Goal: Task Accomplishment & Management: Use online tool/utility

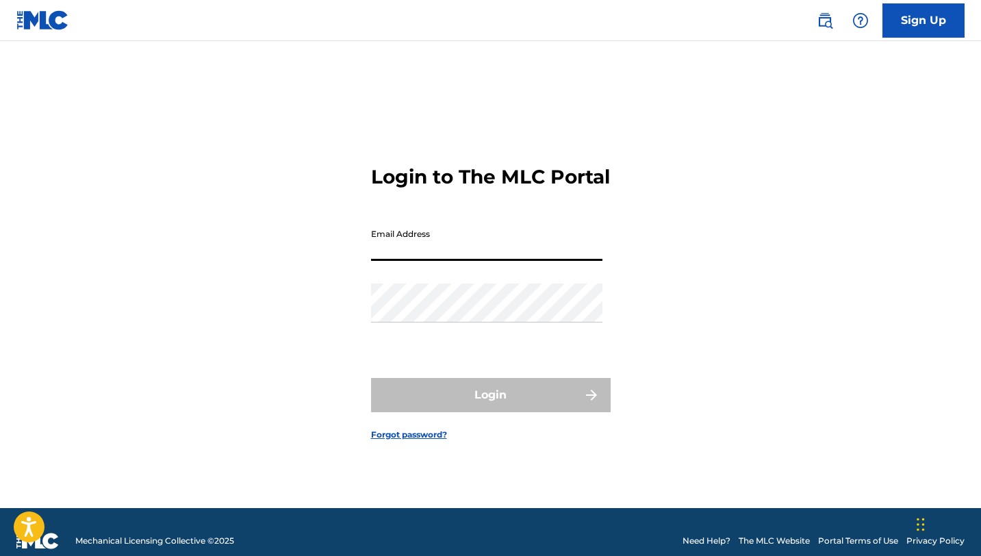
type input "[EMAIL_ADDRESS][DOMAIN_NAME]"
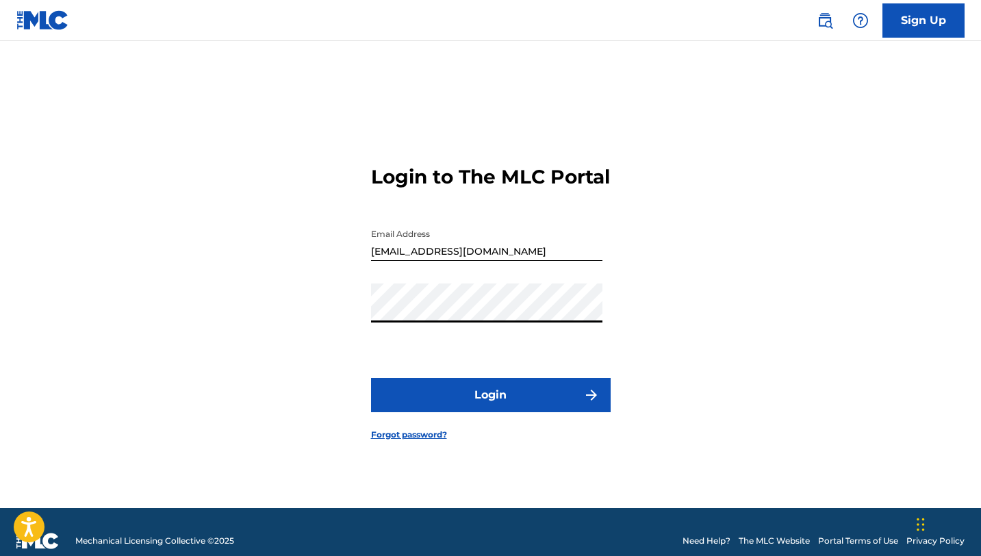
click at [485, 409] on button "Login" at bounding box center [491, 395] width 240 height 34
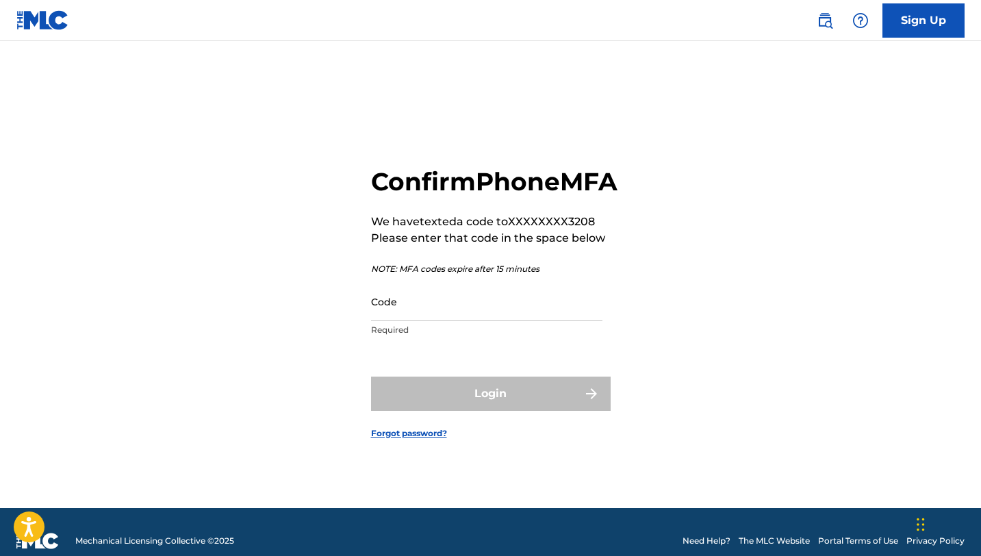
click at [443, 321] on input "Code" at bounding box center [486, 301] width 231 height 39
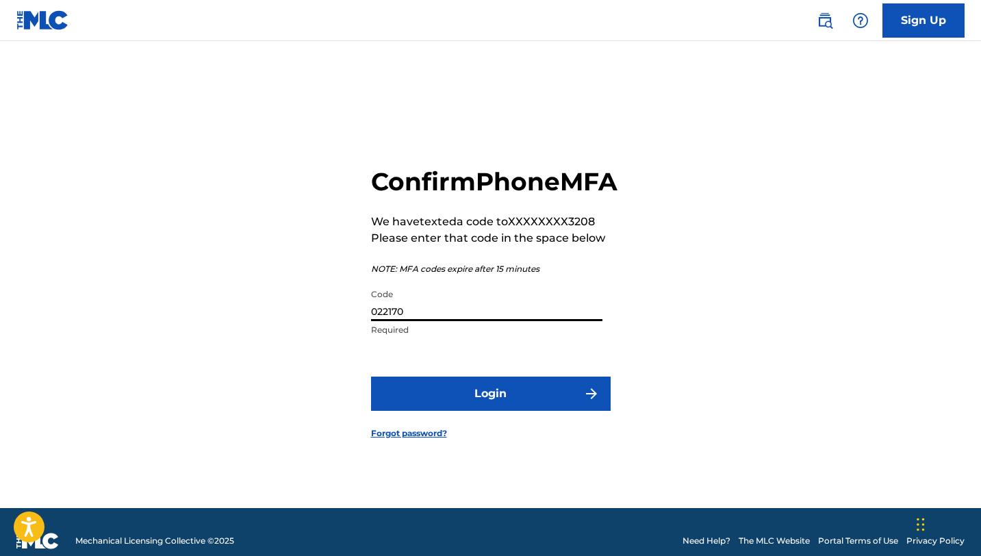
type input "022170"
click at [511, 403] on button "Login" at bounding box center [491, 393] width 240 height 34
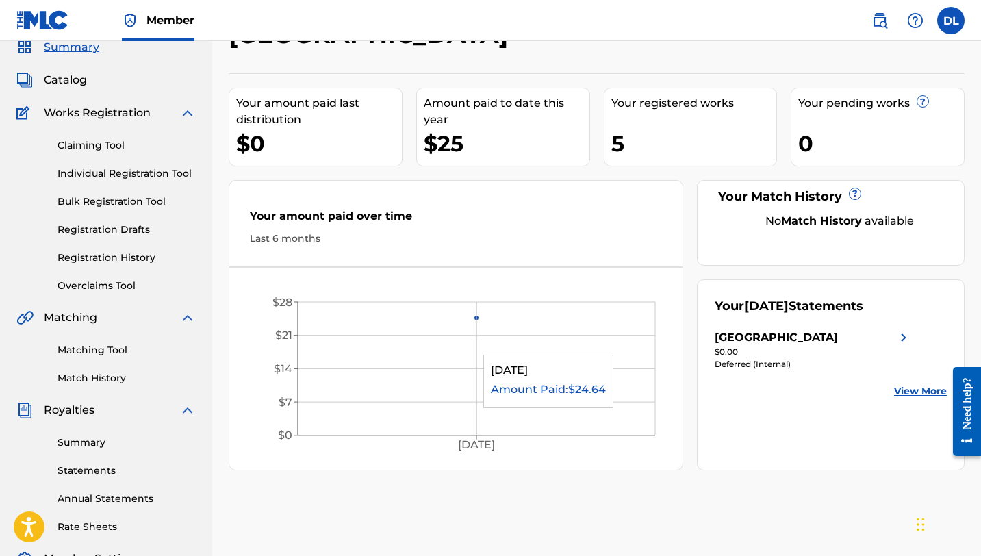
scroll to position [58, 0]
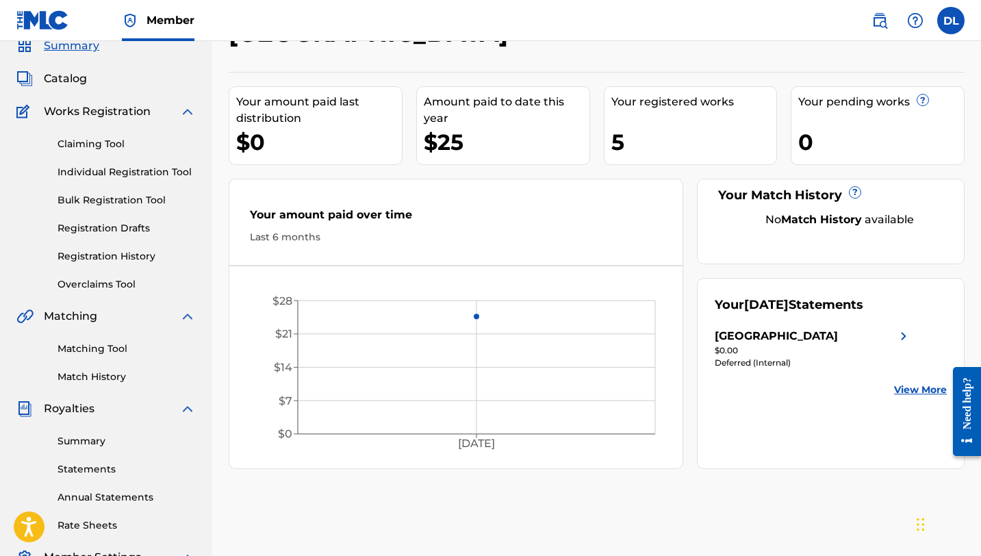
click at [634, 78] on div "Your amount paid last distribution $0 Amount paid to date this year $25 Your re…" at bounding box center [597, 270] width 736 height 397
click at [635, 99] on div "Your registered works" at bounding box center [694, 102] width 166 height 16
click at [83, 79] on span "Catalog" at bounding box center [65, 79] width 43 height 16
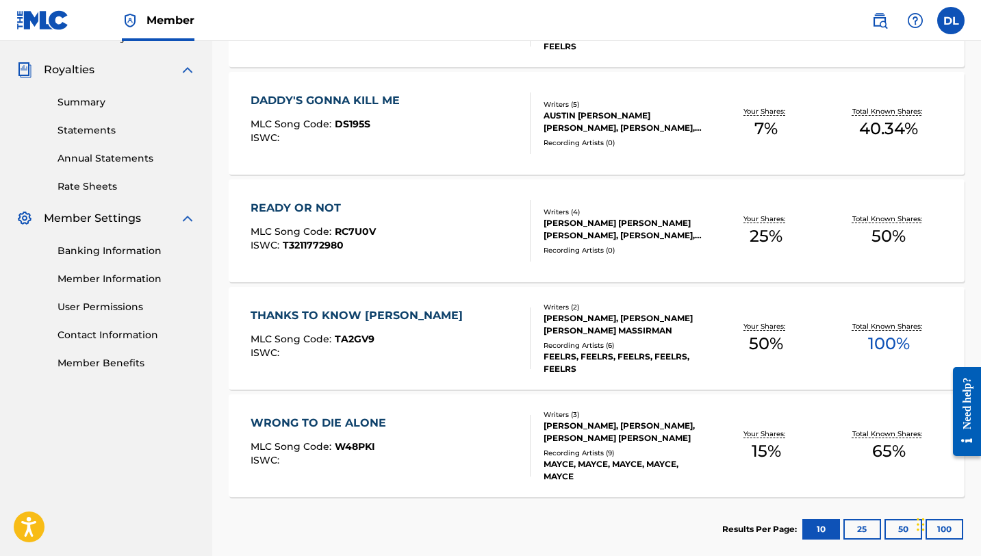
scroll to position [398, 0]
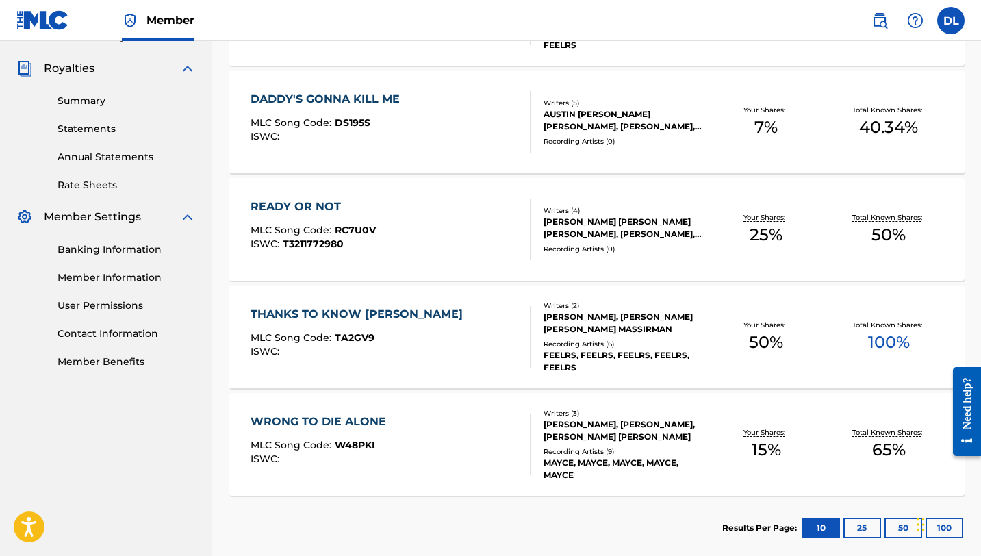
click at [316, 210] on div "READY OR NOT" at bounding box center [313, 207] width 125 height 16
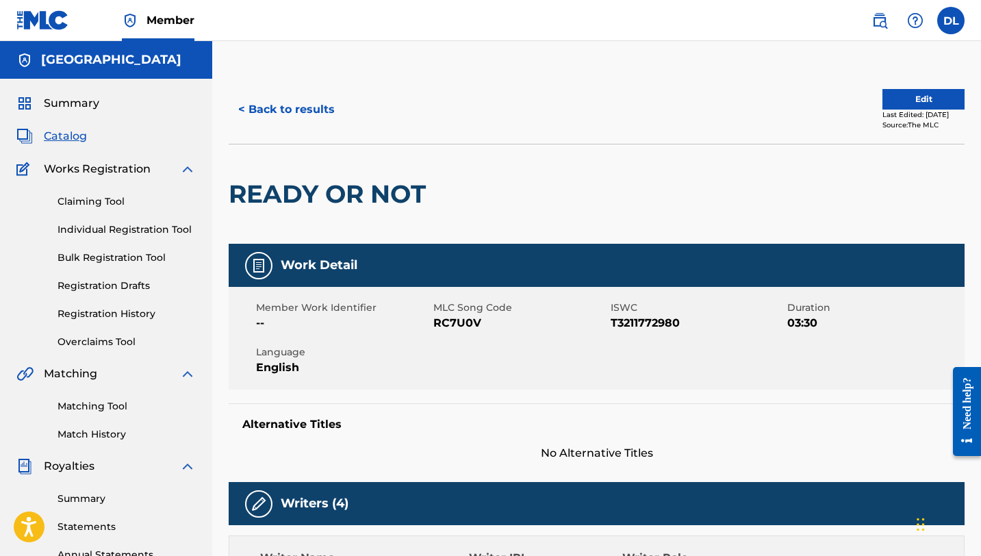
click at [906, 99] on button "Edit" at bounding box center [923, 99] width 82 height 21
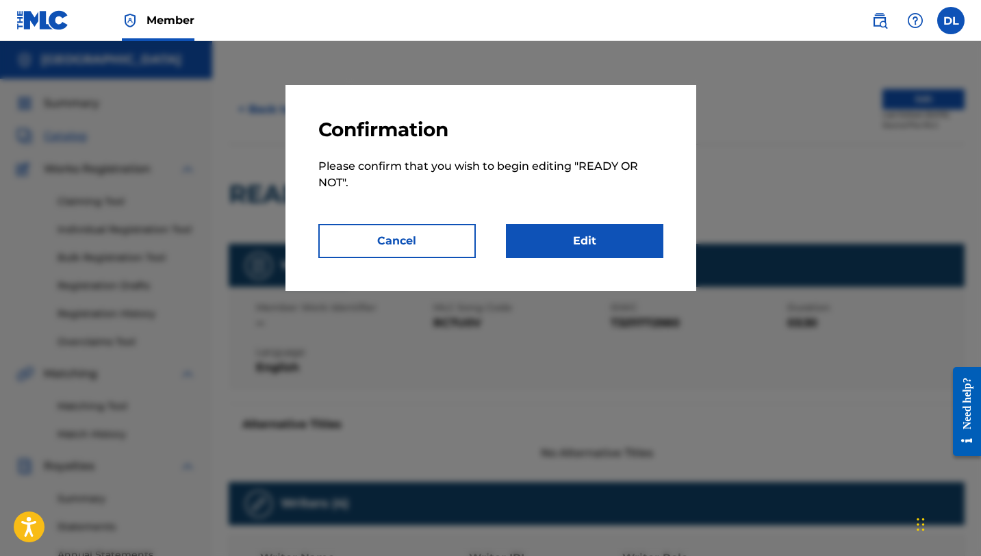
click at [574, 251] on link "Edit" at bounding box center [584, 241] width 157 height 34
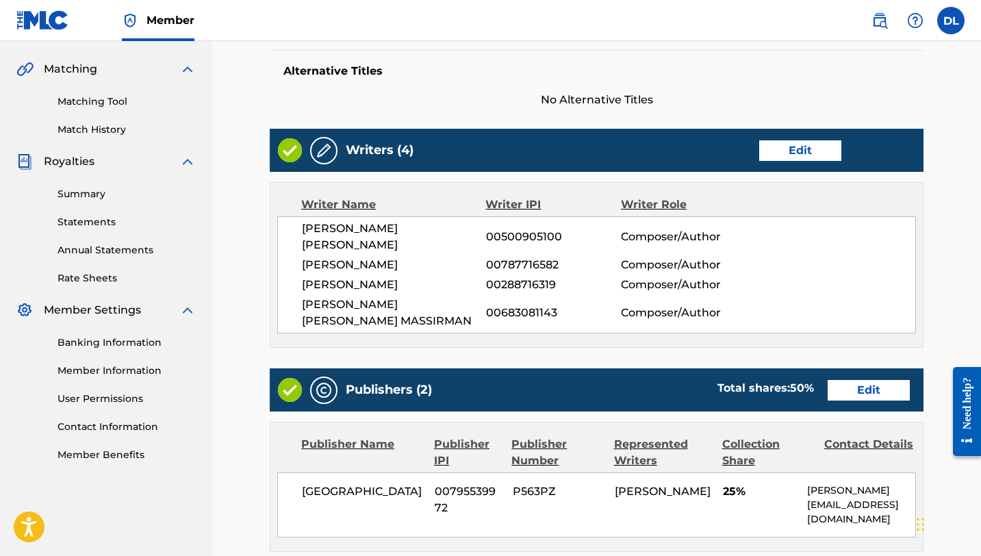
scroll to position [333, 0]
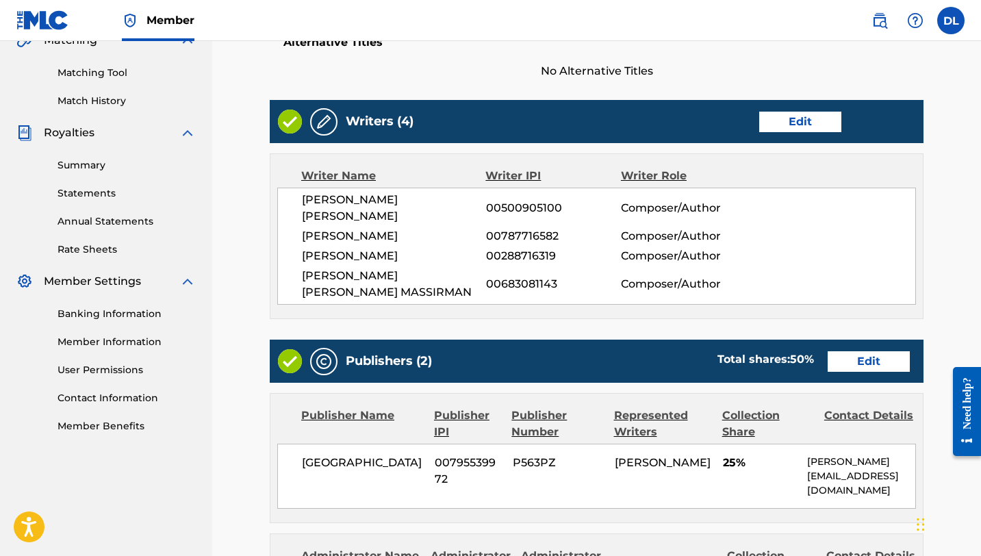
click at [362, 455] on span "[GEOGRAPHIC_DATA]" at bounding box center [363, 463] width 123 height 16
click at [863, 351] on link "Edit" at bounding box center [869, 361] width 82 height 21
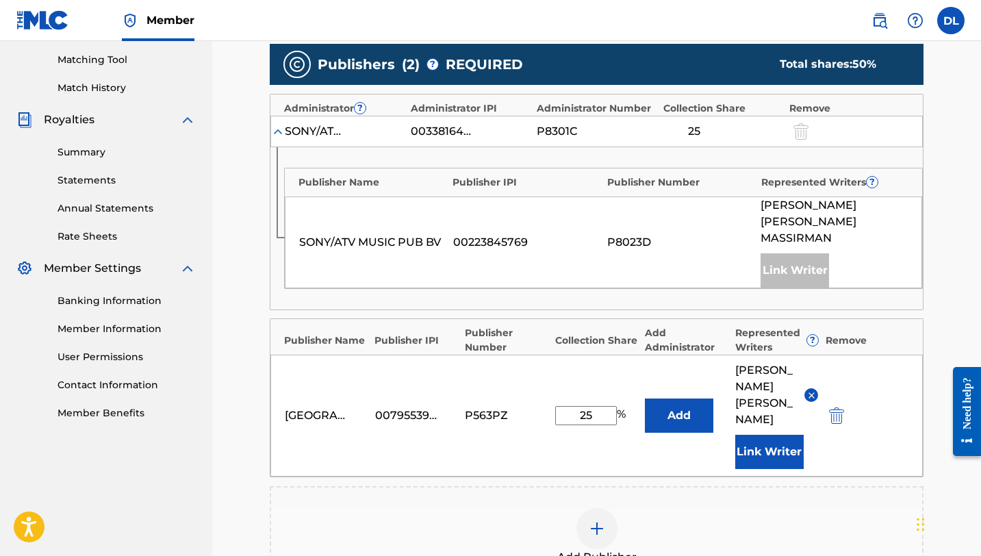
scroll to position [345, 0]
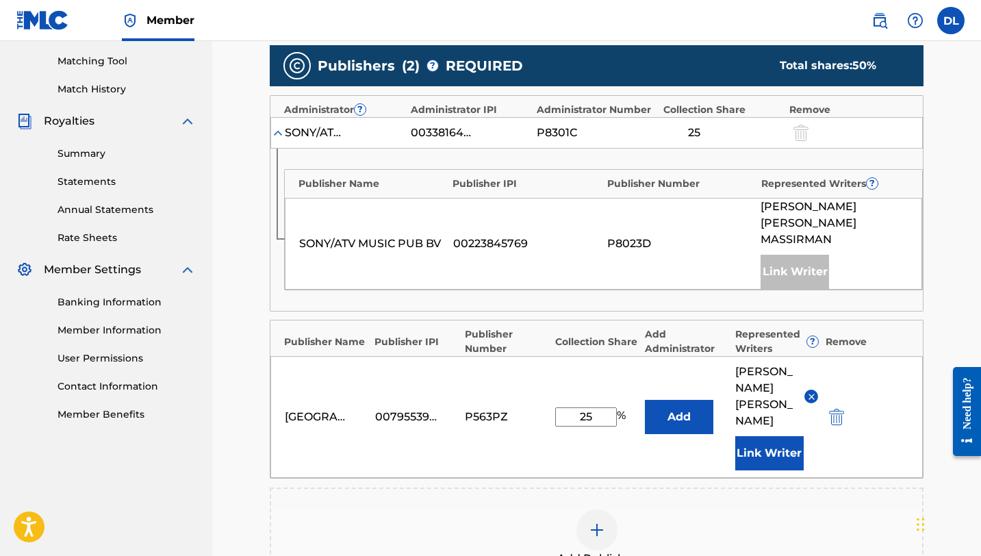
click at [681, 400] on button "Add" at bounding box center [679, 417] width 68 height 34
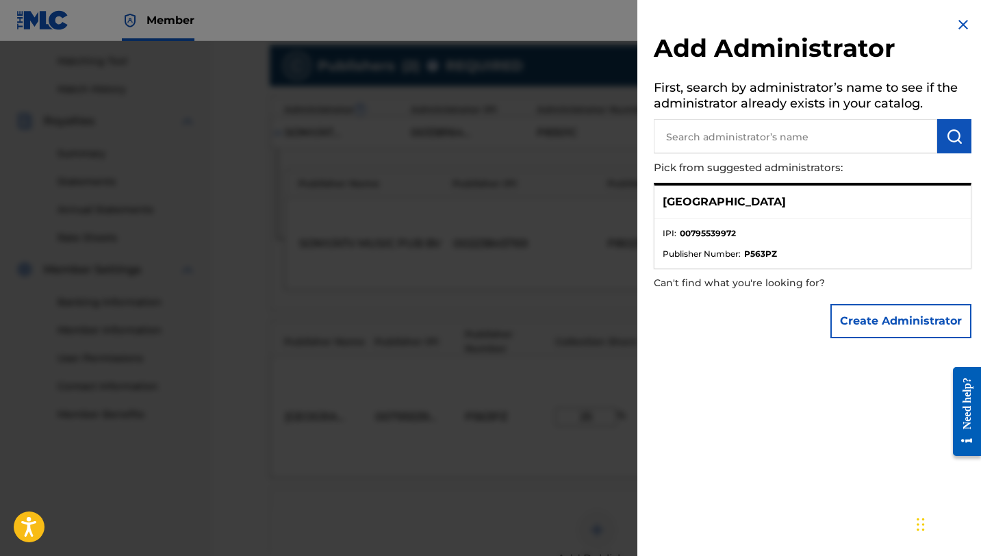
click at [716, 148] on input "text" at bounding box center [795, 136] width 283 height 34
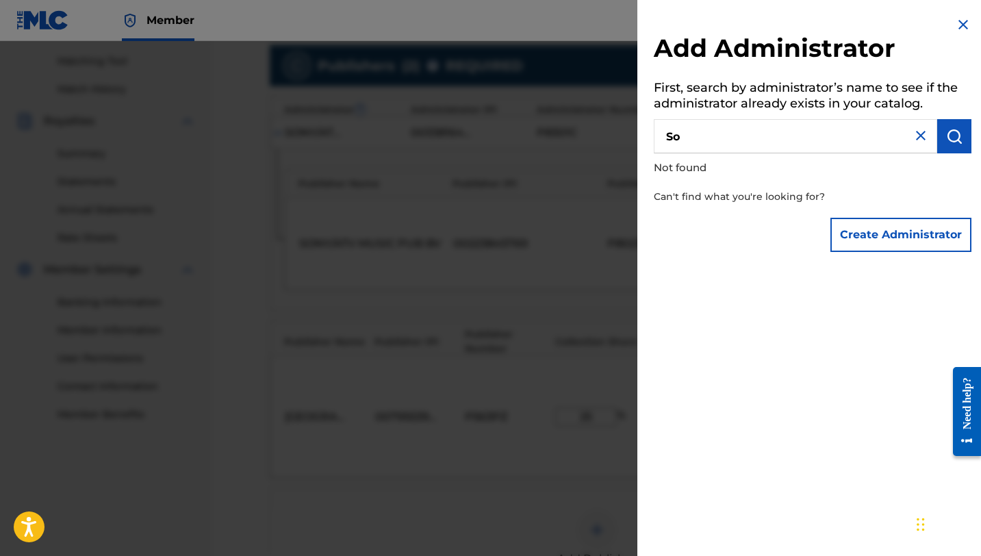
type input "S"
type input "A"
type input "sony/ATV"
click at [965, 27] on img at bounding box center [963, 24] width 16 height 16
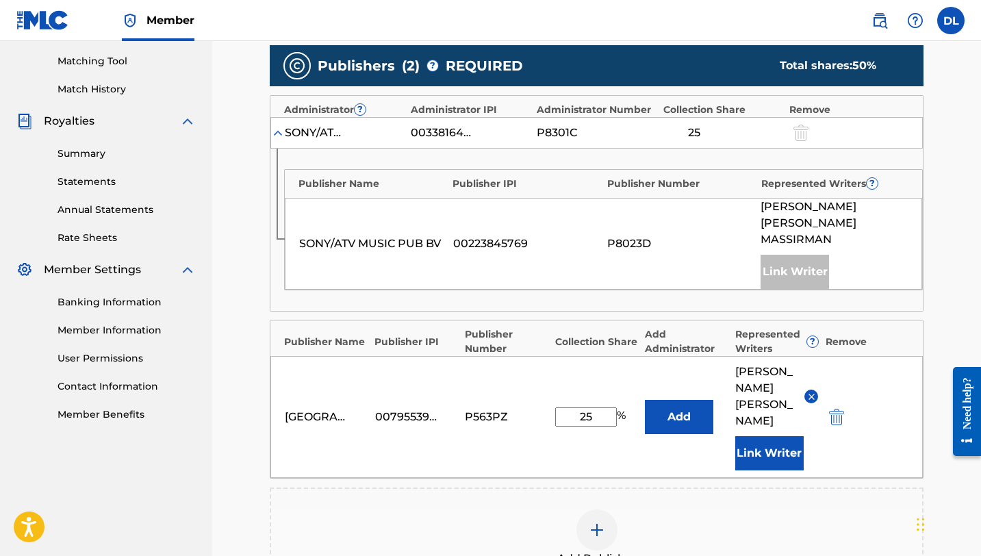
click at [281, 133] on img at bounding box center [278, 133] width 14 height 14
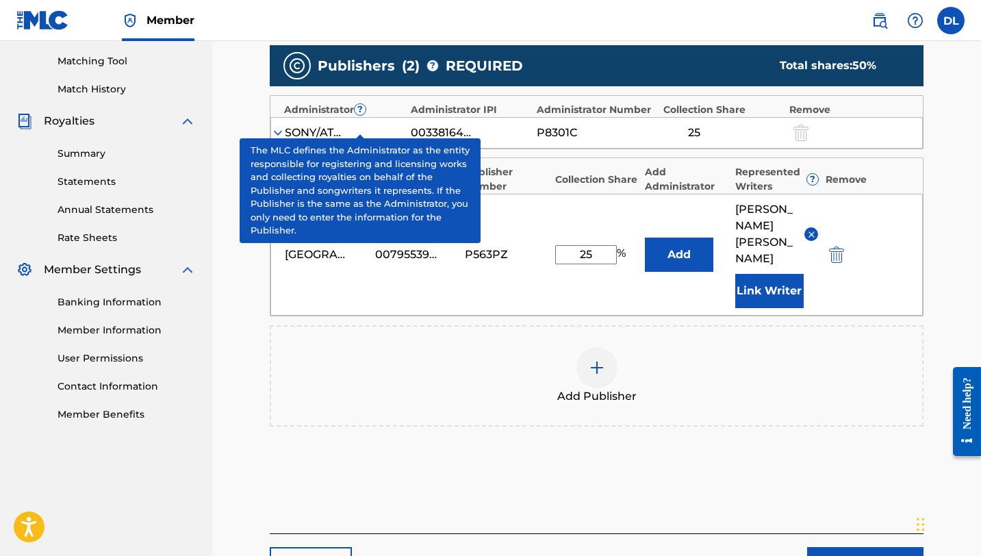
click at [359, 114] on span "?" at bounding box center [360, 109] width 11 height 11
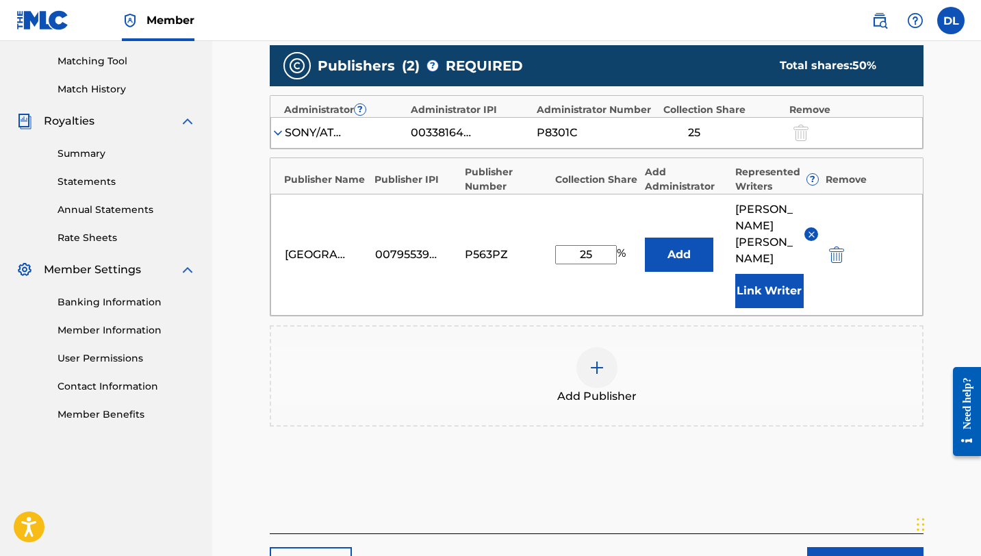
click at [840, 246] on img "submit" at bounding box center [836, 254] width 15 height 16
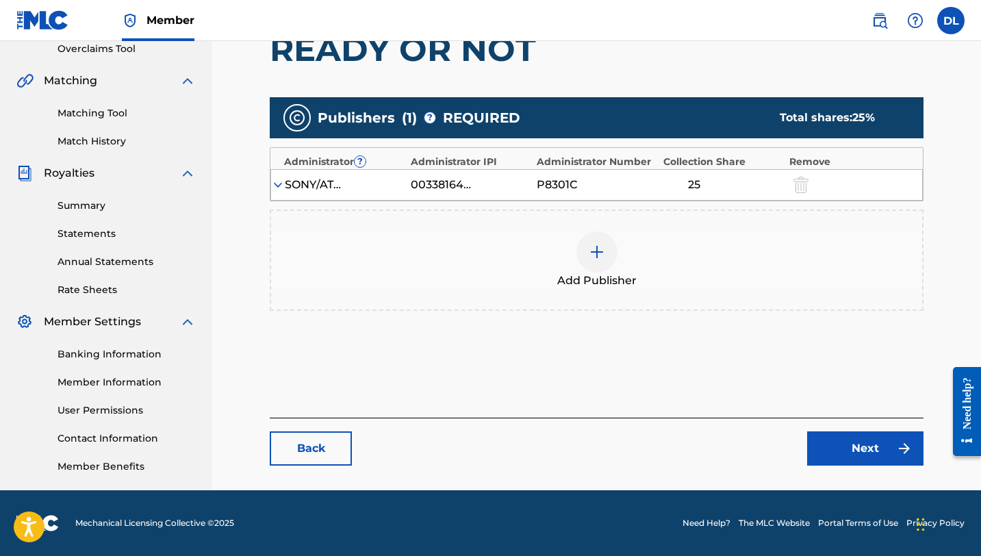
scroll to position [293, 0]
click at [876, 461] on link "Next" at bounding box center [865, 448] width 116 height 34
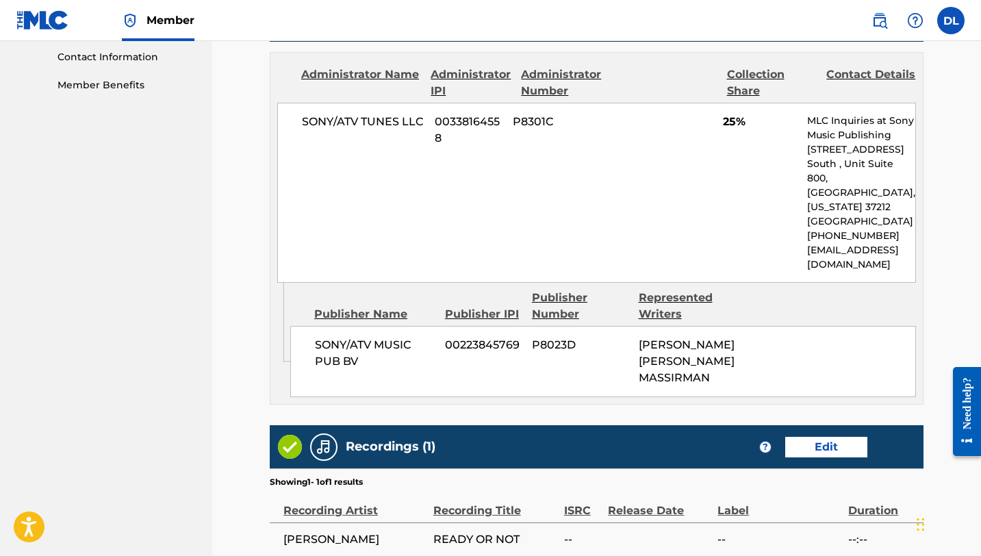
scroll to position [674, 0]
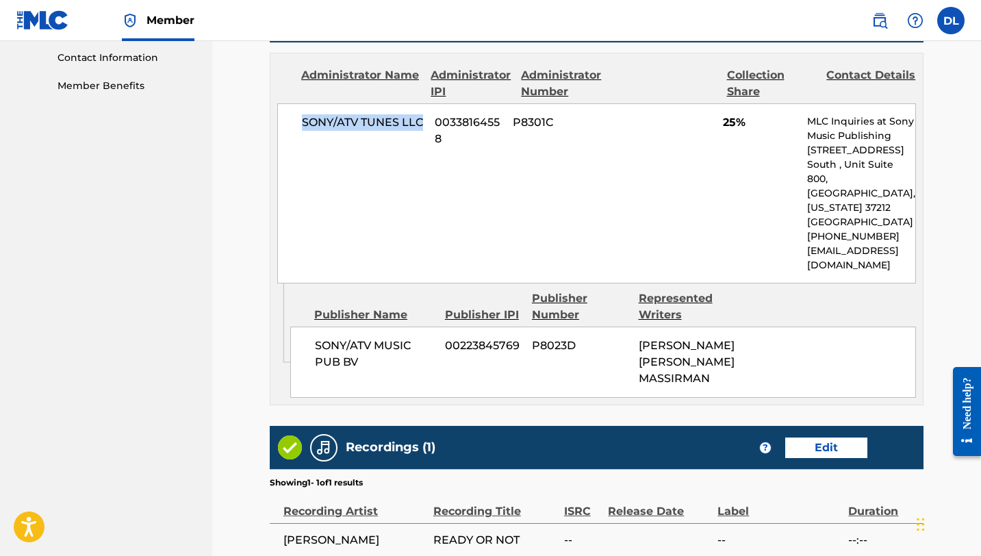
drag, startPoint x: 304, startPoint y: 108, endPoint x: 424, endPoint y: 110, distance: 119.8
click at [423, 114] on span "SONY/ATV TUNES LLC" at bounding box center [363, 122] width 123 height 16
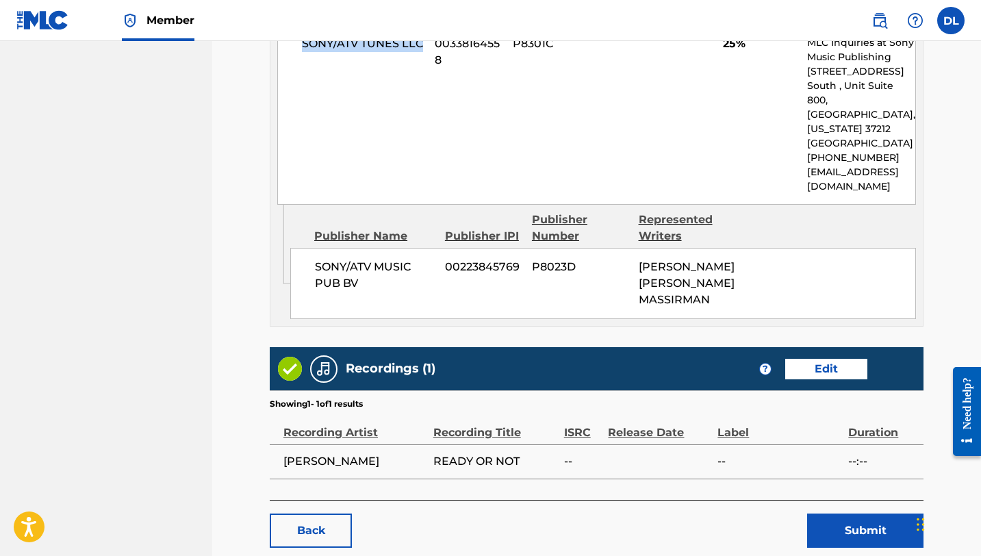
scroll to position [754, 0]
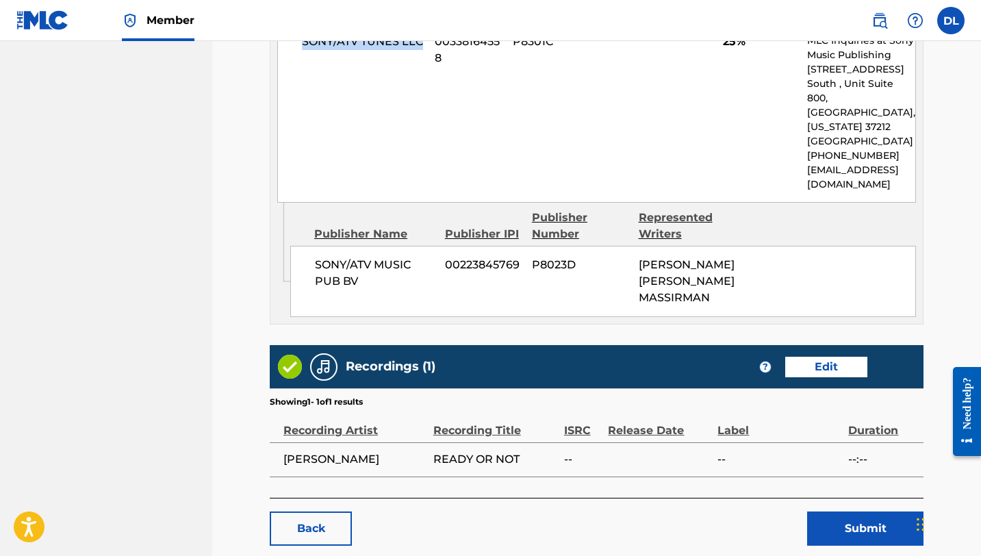
click at [868, 511] on button "Submit" at bounding box center [865, 528] width 116 height 34
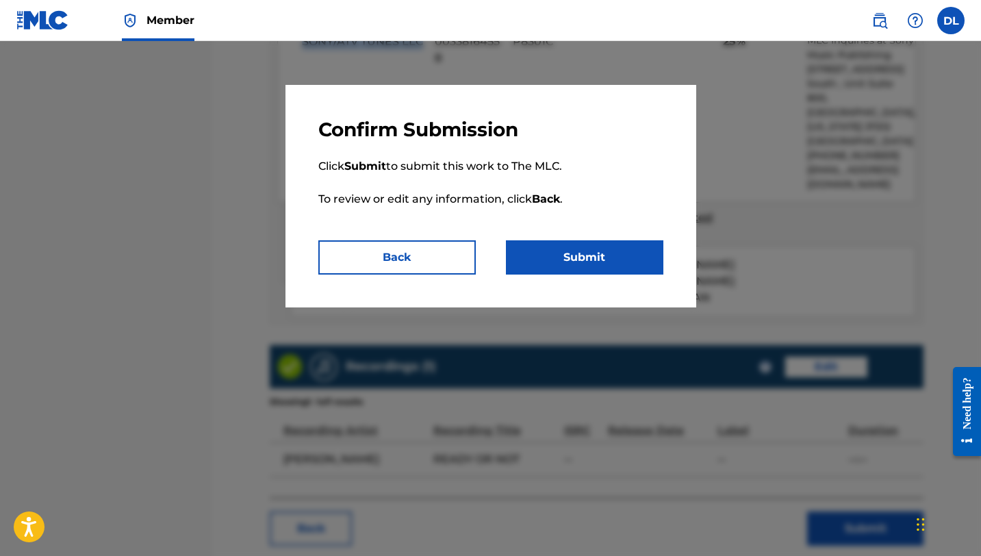
click at [574, 255] on button "Submit" at bounding box center [584, 257] width 157 height 34
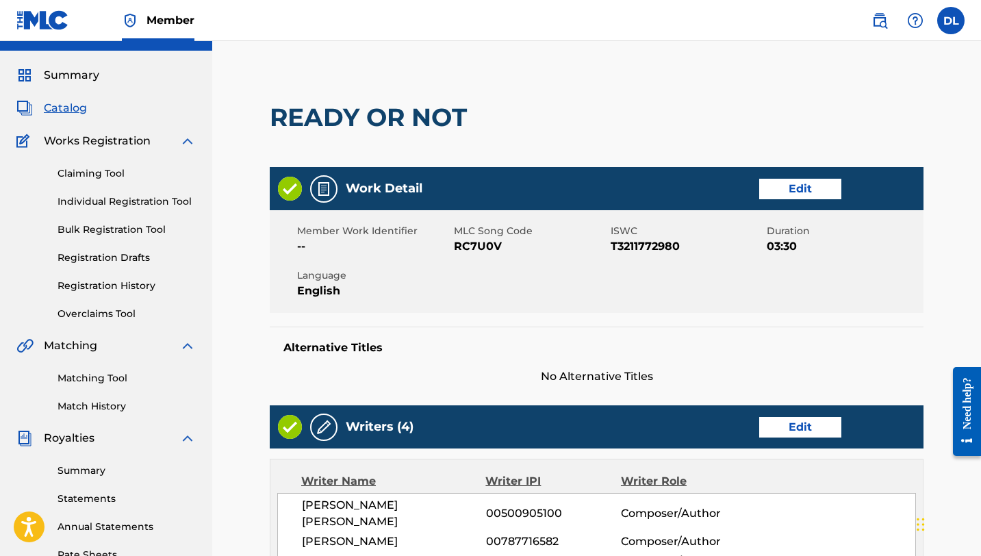
scroll to position [0, 0]
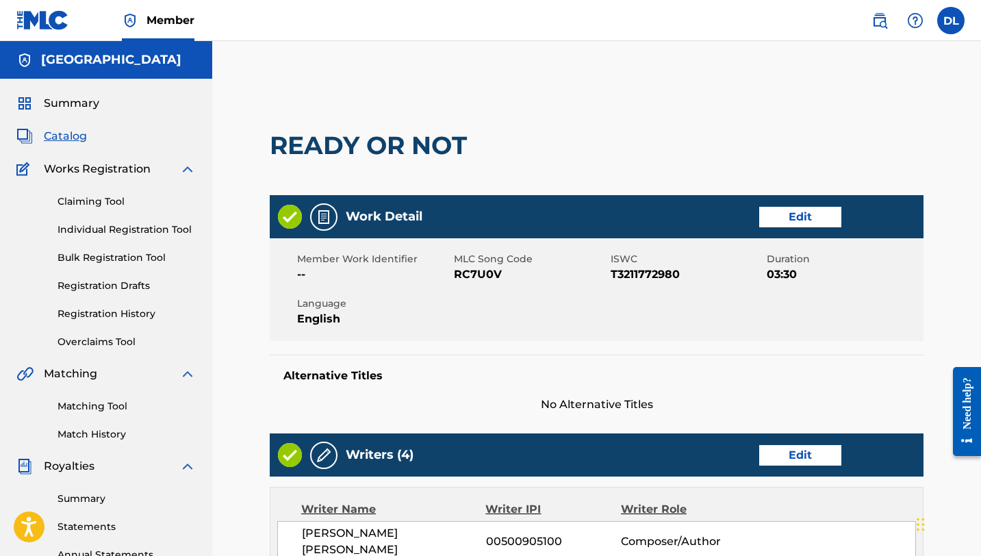
click at [71, 109] on span "Summary" at bounding box center [71, 103] width 55 height 16
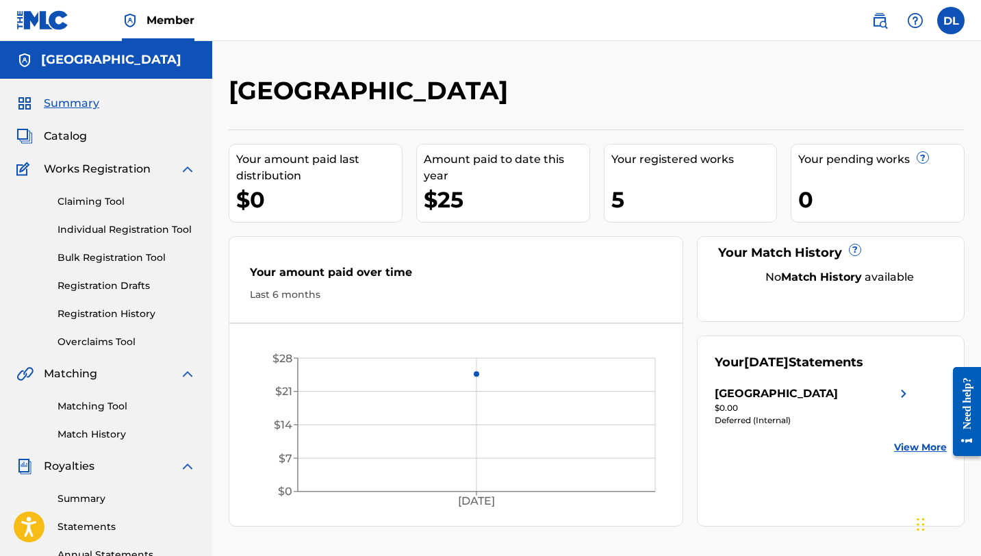
click at [70, 141] on span "Catalog" at bounding box center [65, 136] width 43 height 16
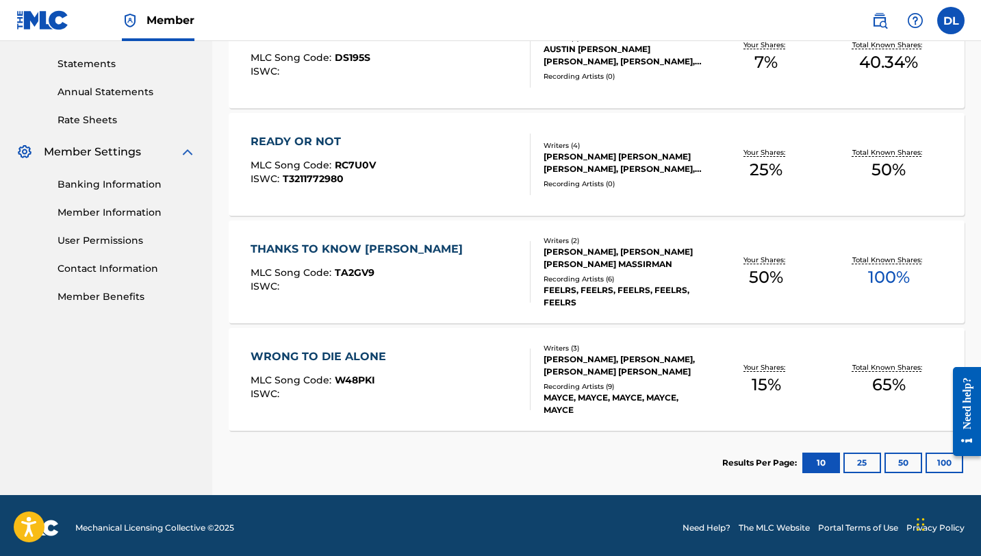
scroll to position [463, 0]
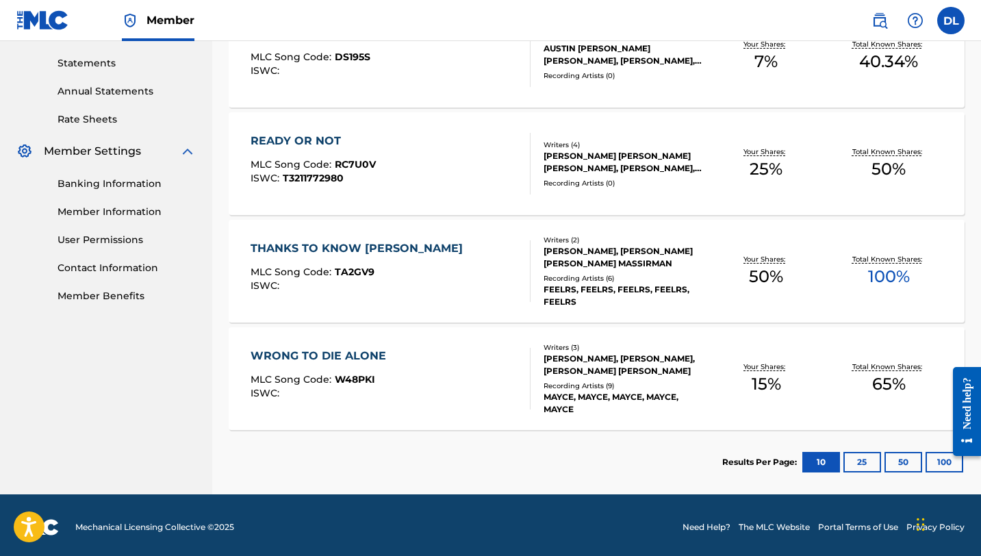
click at [865, 468] on button "25" at bounding box center [862, 462] width 38 height 21
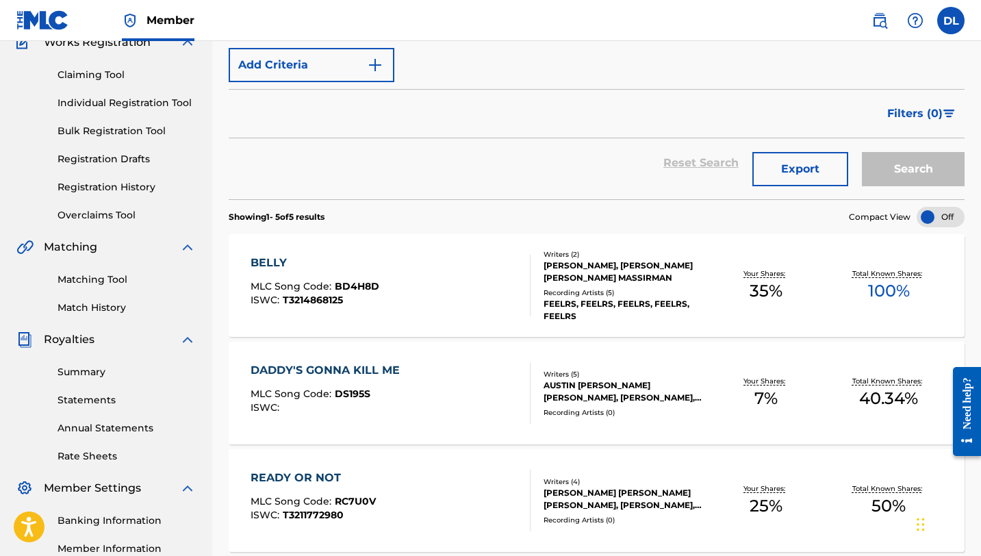
scroll to position [121, 0]
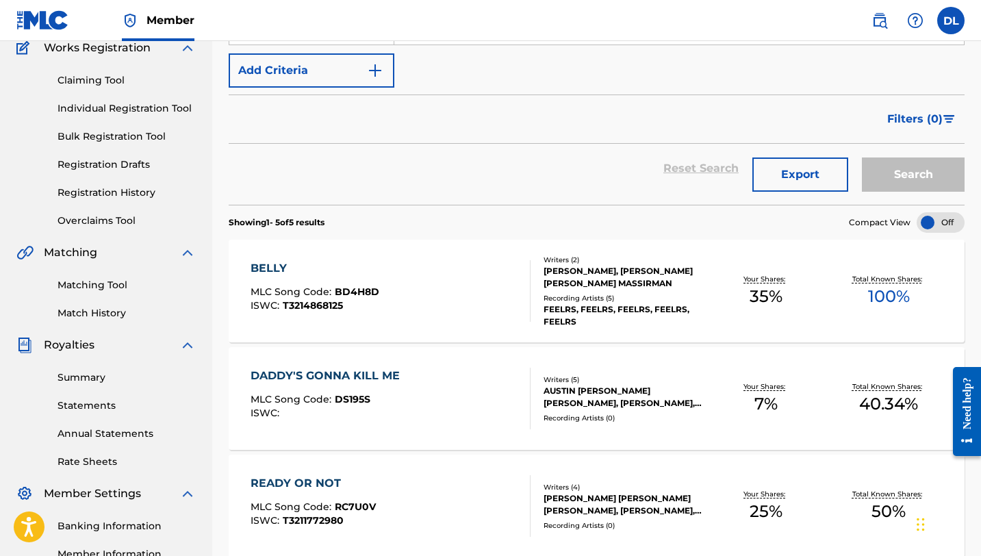
click at [73, 86] on link "Claiming Tool" at bounding box center [127, 80] width 138 height 14
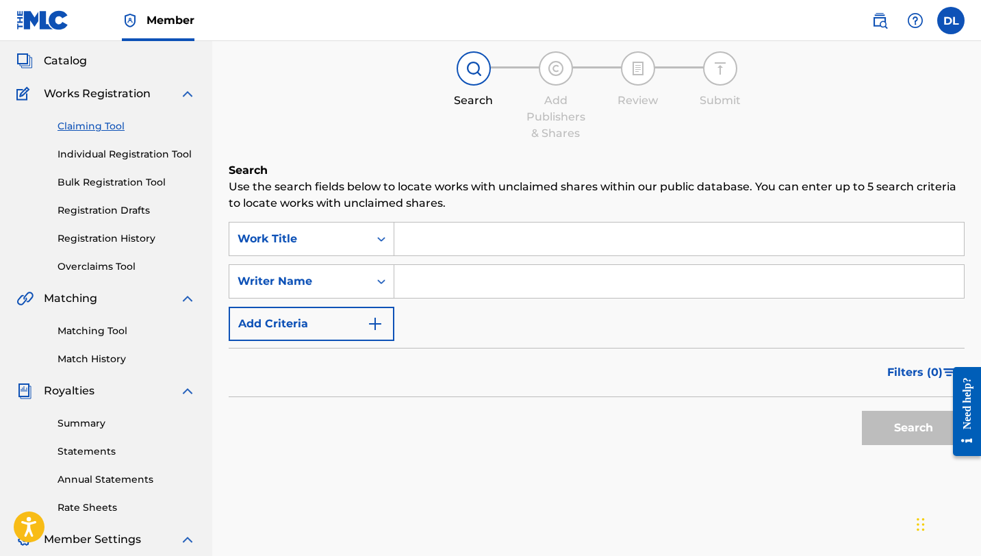
scroll to position [76, 0]
click at [371, 240] on div "Search Form" at bounding box center [381, 238] width 25 height 25
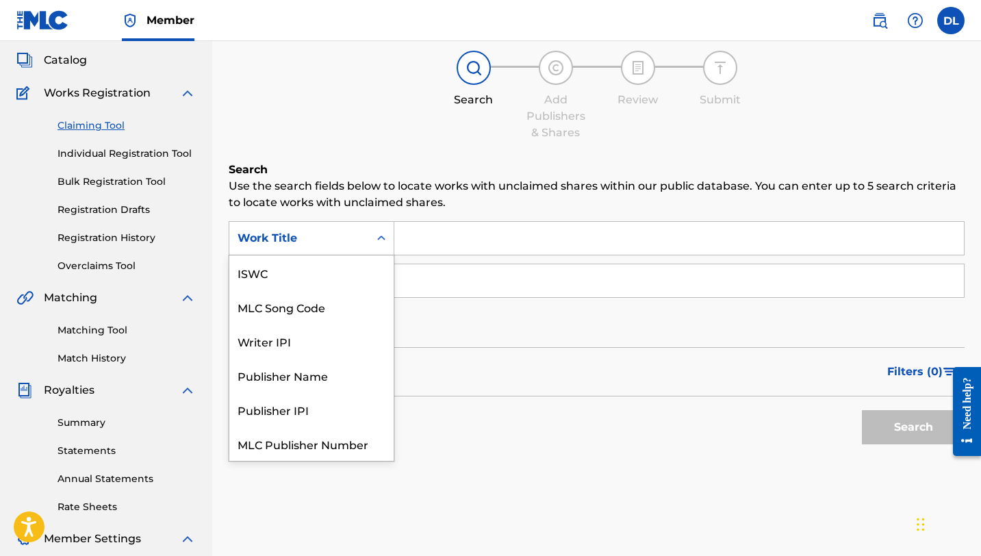
scroll to position [34, 0]
click at [371, 240] on div "Search Form" at bounding box center [381, 238] width 25 height 25
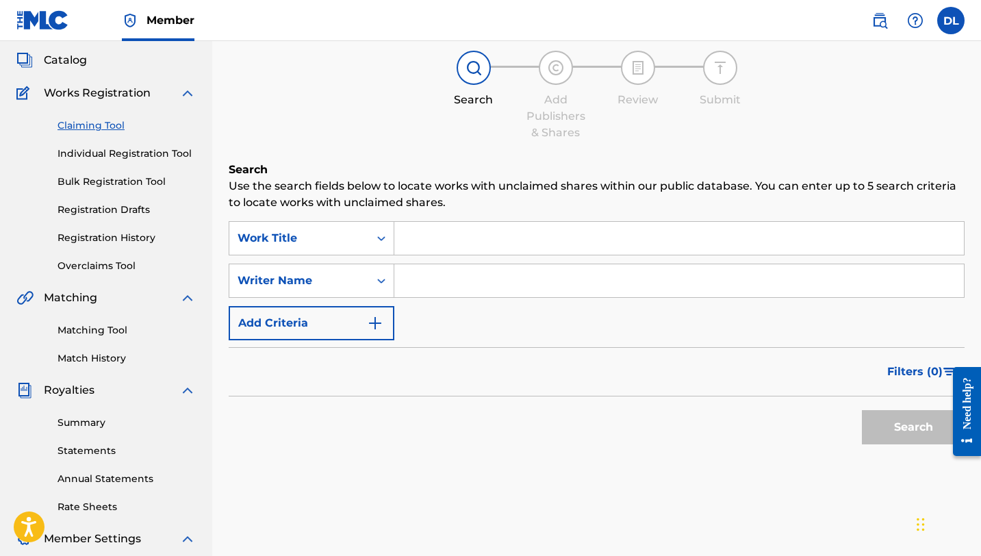
click at [429, 237] on input "Search Form" at bounding box center [679, 238] width 570 height 33
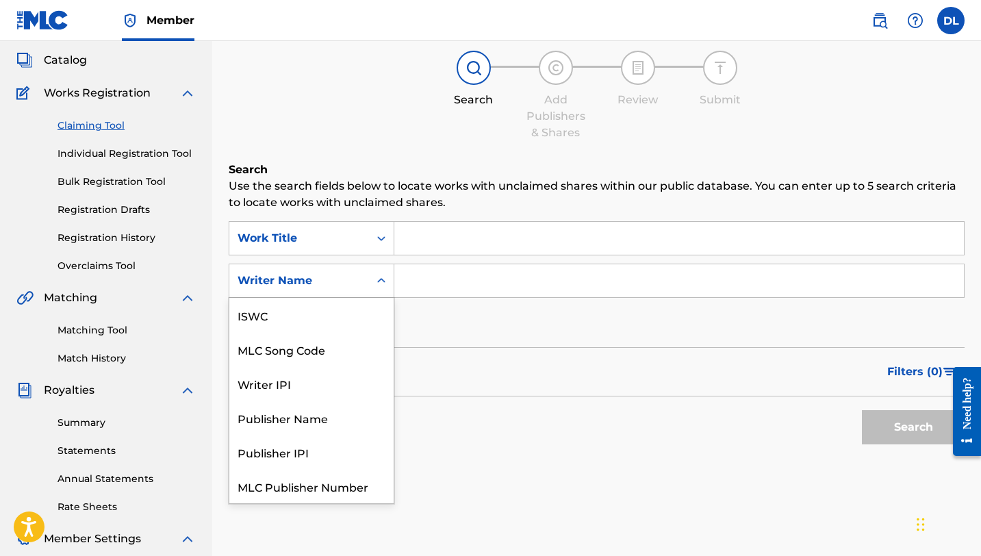
click at [338, 281] on div "Writer Name" at bounding box center [299, 280] width 123 height 16
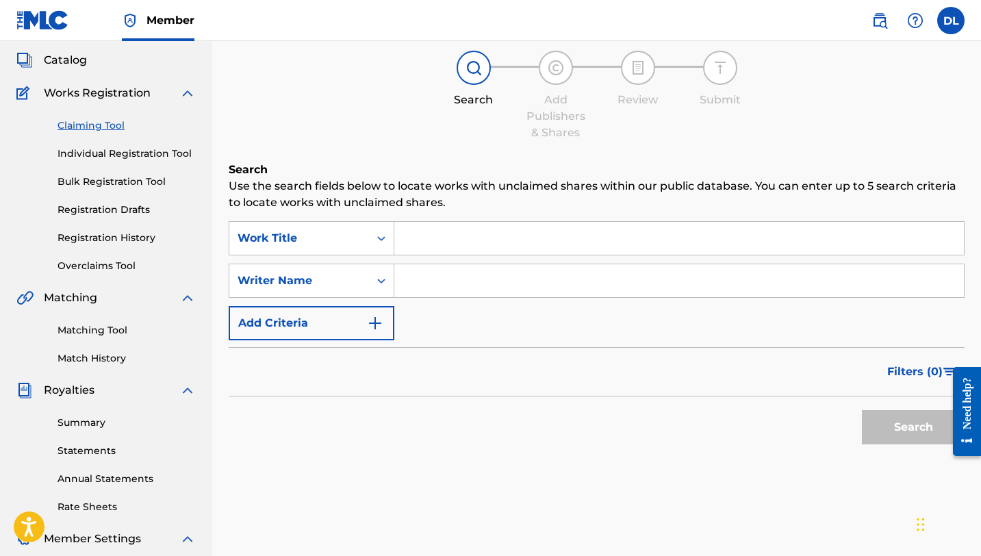
click at [338, 281] on div "Writer Name" at bounding box center [299, 280] width 123 height 16
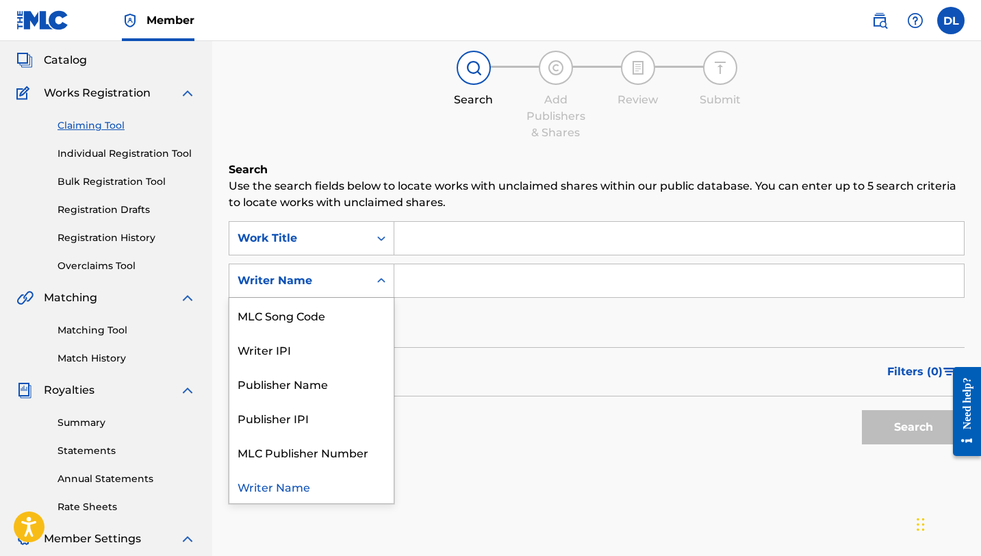
click at [338, 274] on div "Writer Name" at bounding box center [299, 280] width 123 height 16
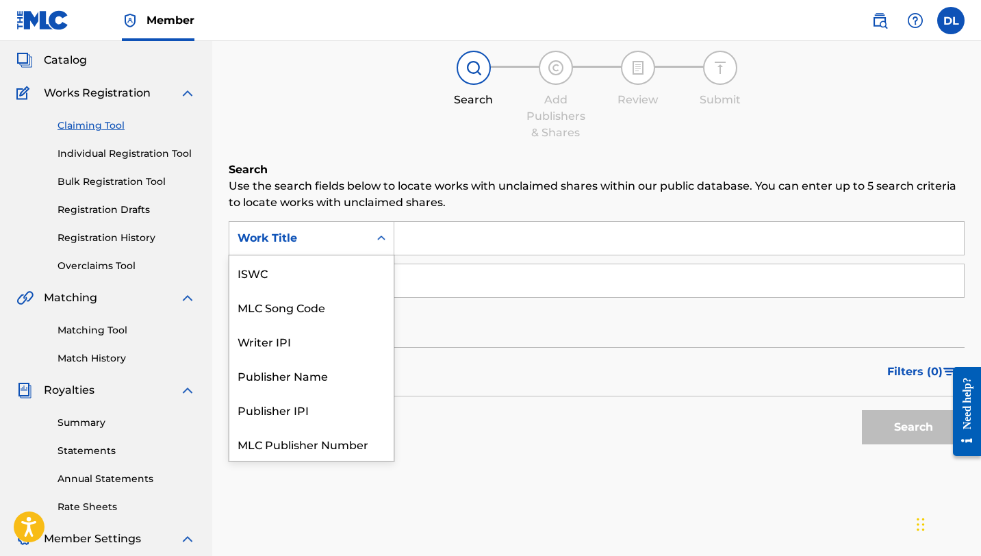
click at [324, 237] on div "Work Title" at bounding box center [299, 238] width 123 height 16
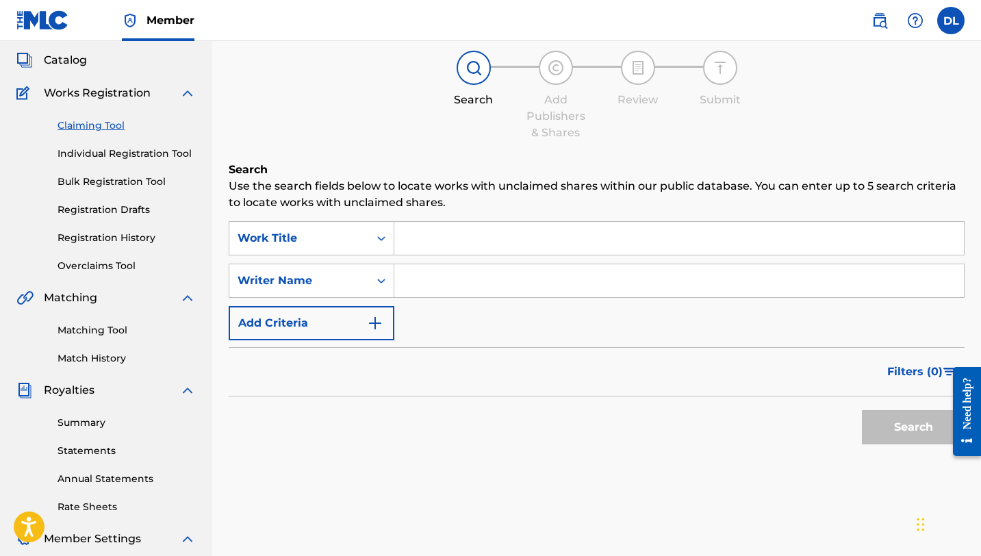
click at [349, 229] on div "Work Title" at bounding box center [299, 238] width 140 height 26
click at [429, 229] on input "Search Form" at bounding box center [679, 238] width 570 height 33
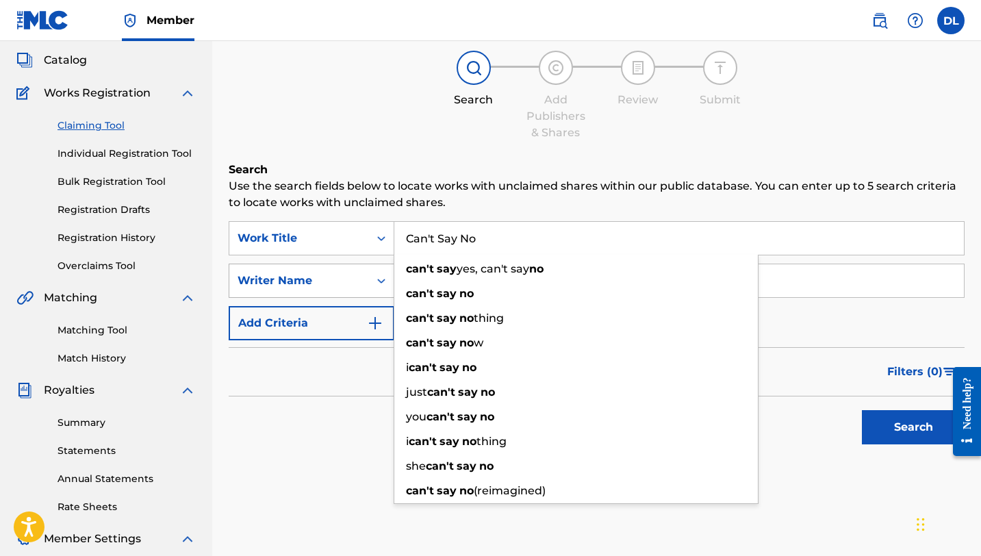
type input "Can't Say No"
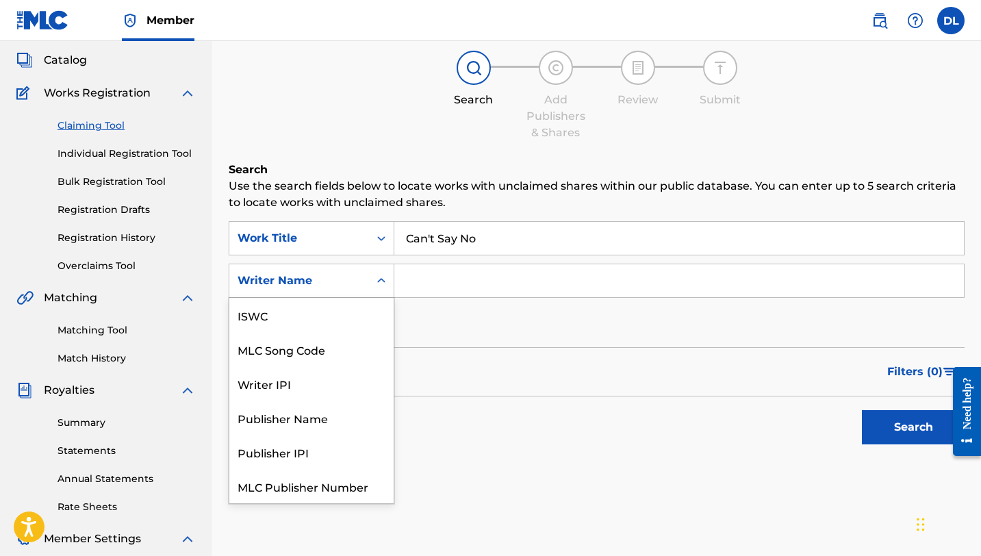
click at [329, 283] on div "Writer Name" at bounding box center [299, 280] width 123 height 16
click at [446, 277] on input "Search Form" at bounding box center [679, 280] width 570 height 33
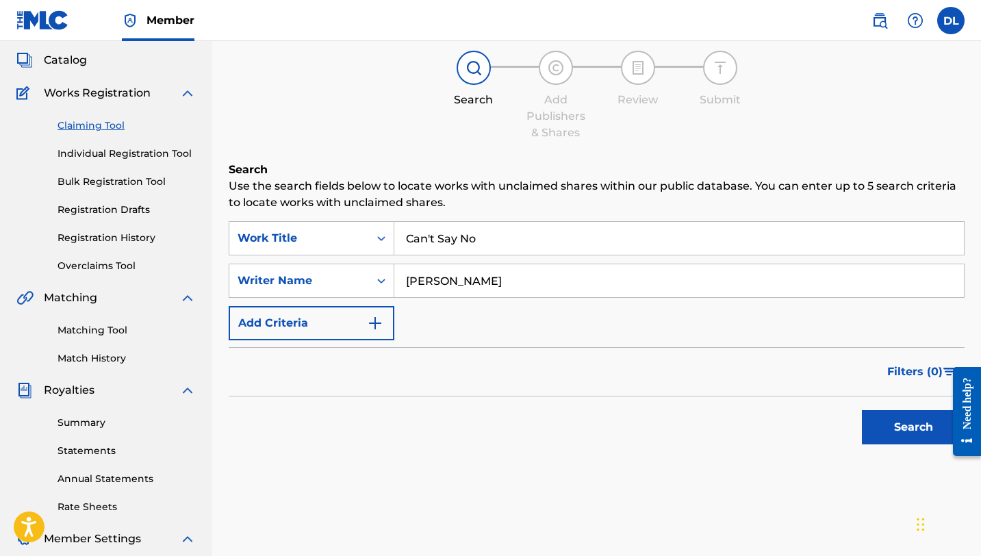
type input "[PERSON_NAME]"
click at [899, 427] on button "Search" at bounding box center [913, 427] width 103 height 34
click at [62, 50] on div "Summary Catalog Works Registration Claiming Tool Individual Registration Tool B…" at bounding box center [106, 355] width 212 height 704
click at [75, 63] on span "Catalog" at bounding box center [65, 60] width 43 height 16
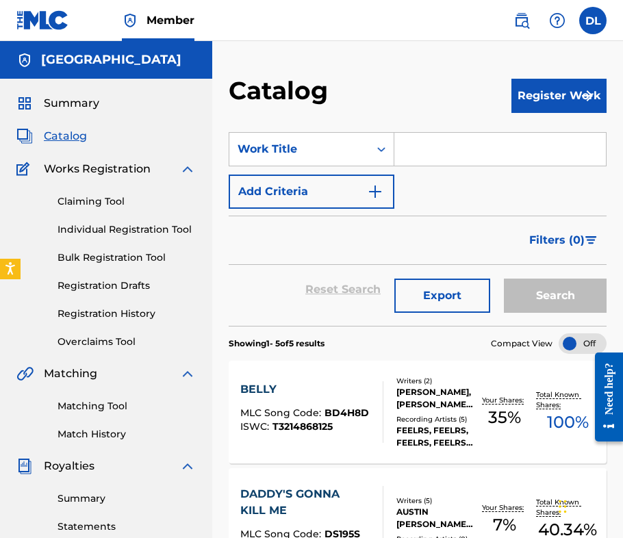
click at [416, 146] on input "Search Form" at bounding box center [500, 149] width 212 height 33
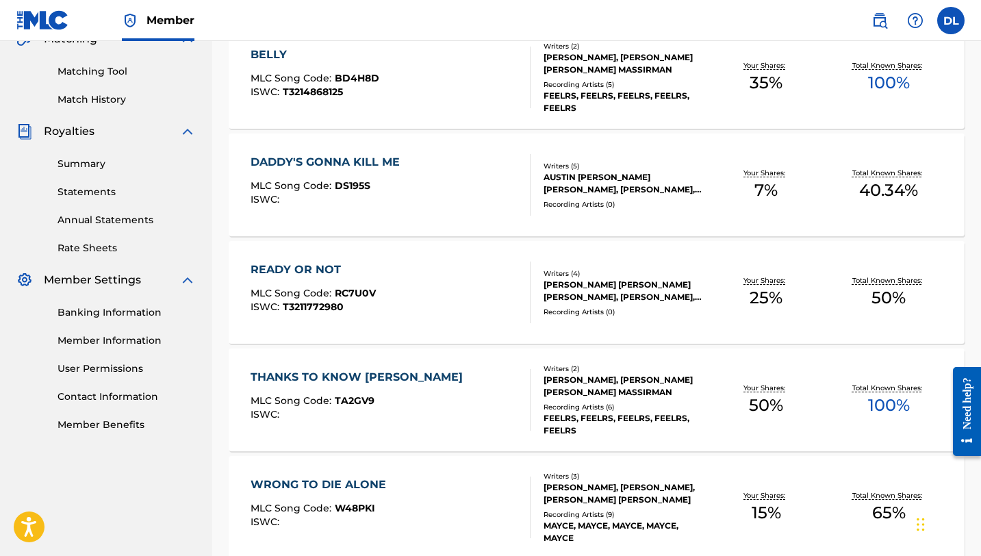
scroll to position [333, 0]
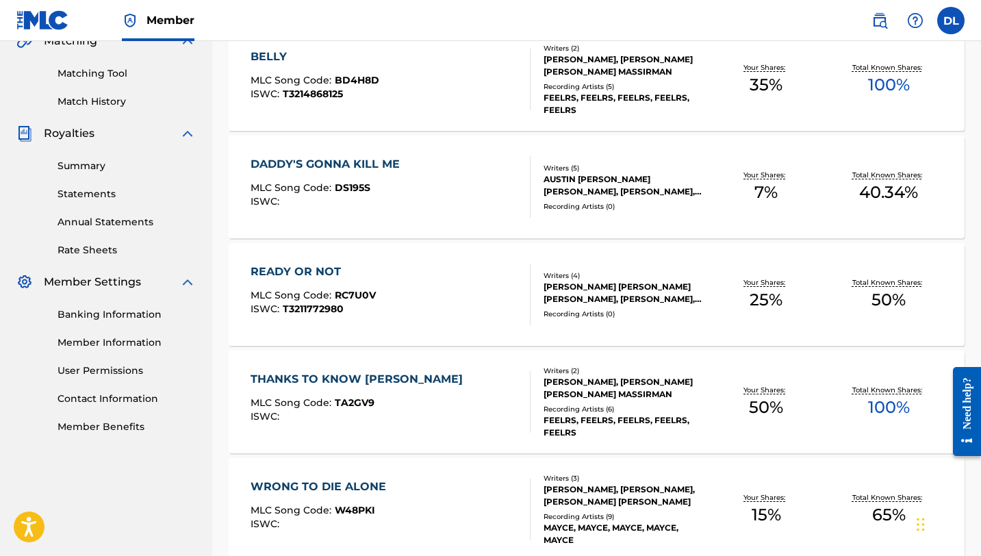
click at [342, 167] on div "DADDY'S GONNA KILL ME" at bounding box center [329, 164] width 156 height 16
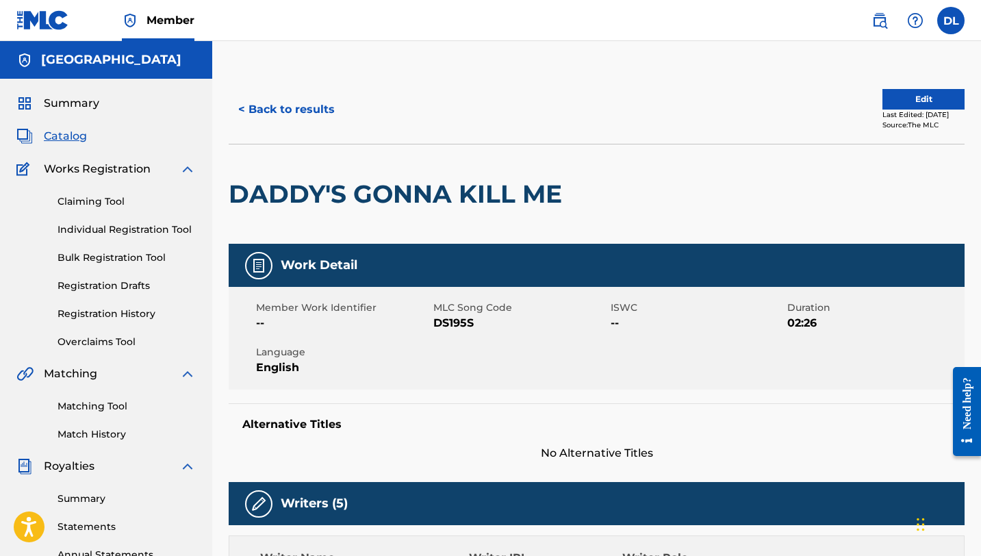
click at [917, 84] on div "< Back to results Edit Last Edited: [DATE] Source: The MLC" at bounding box center [597, 109] width 736 height 68
click at [917, 97] on button "Edit" at bounding box center [923, 99] width 82 height 21
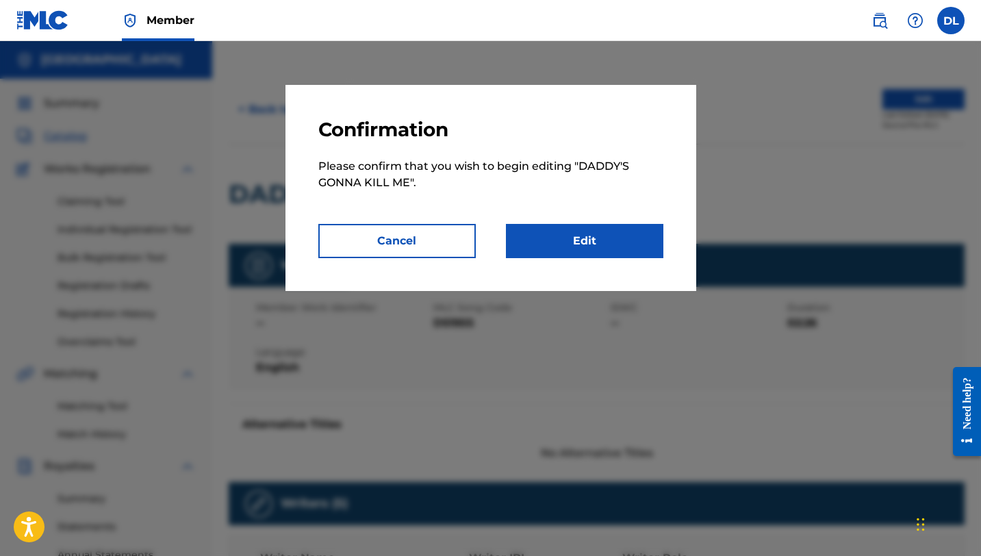
click at [593, 244] on link "Edit" at bounding box center [584, 241] width 157 height 34
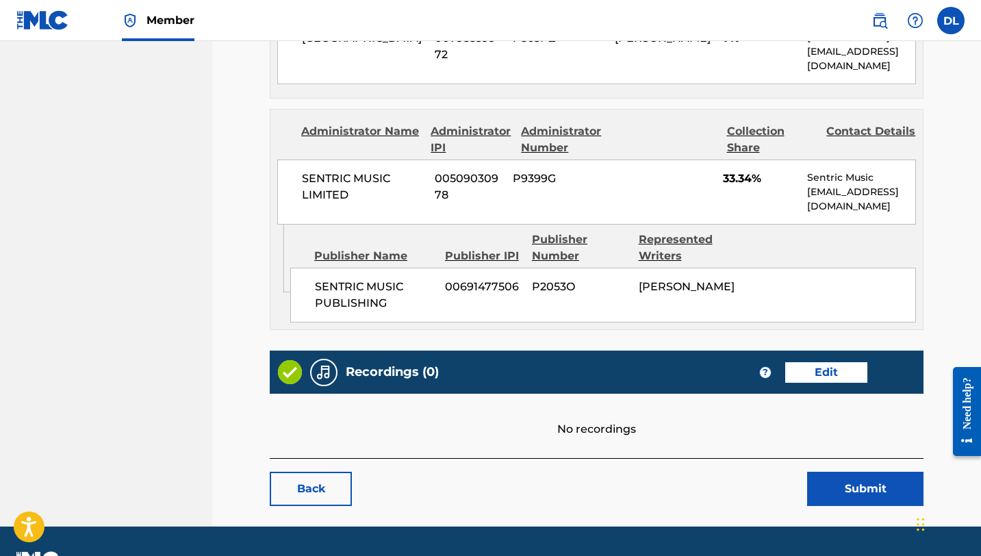
scroll to position [801, 0]
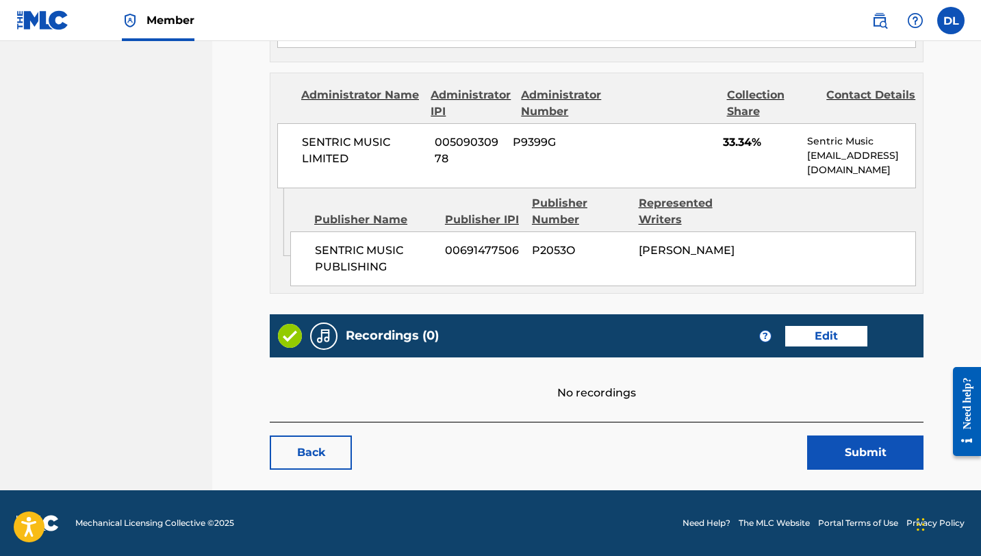
click at [843, 337] on link "Edit" at bounding box center [826, 336] width 82 height 21
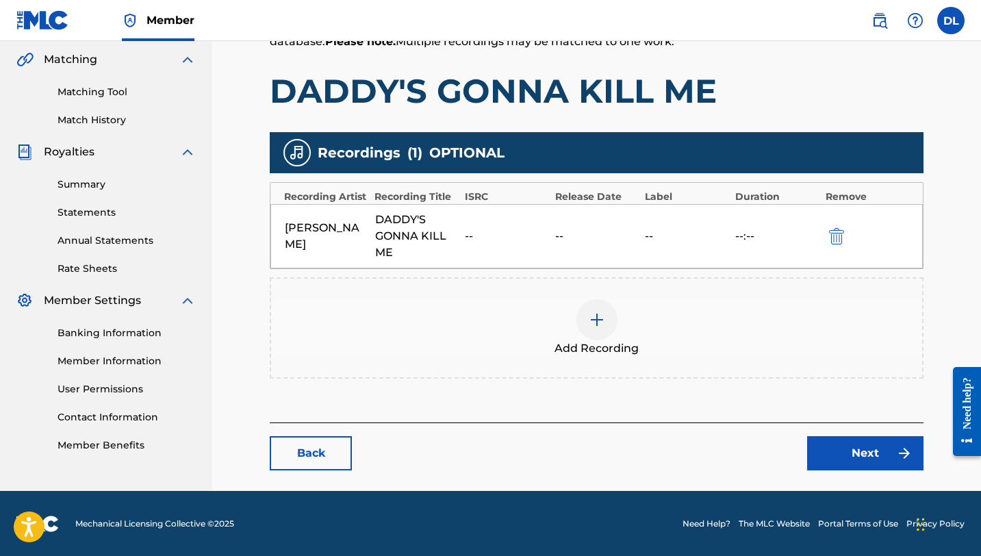
scroll to position [229, 0]
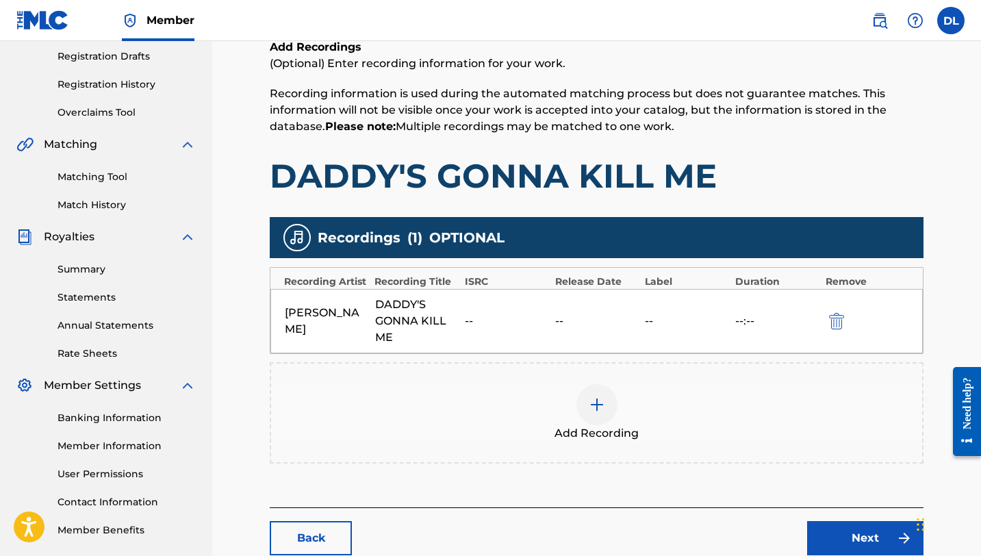
click at [586, 410] on div at bounding box center [596, 404] width 41 height 41
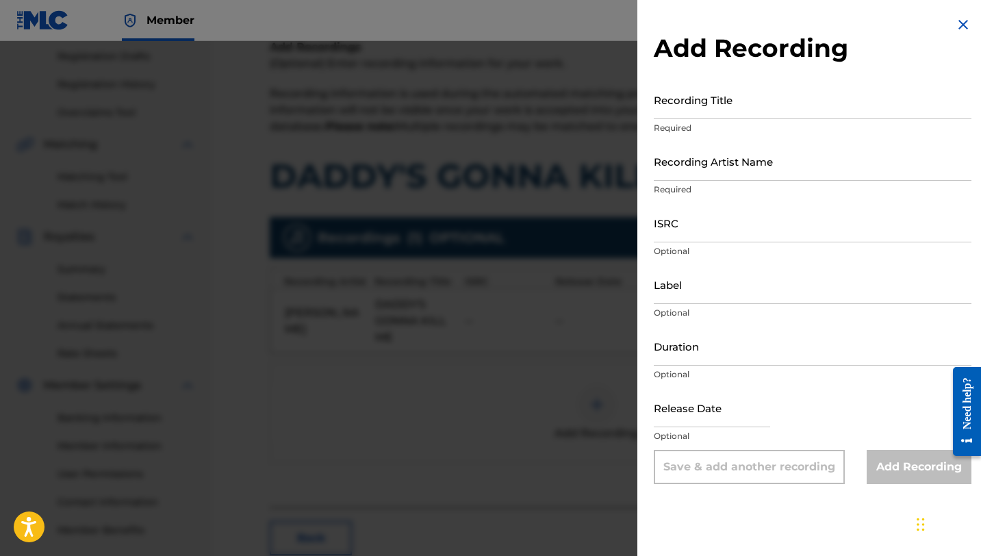
click at [959, 23] on img at bounding box center [963, 24] width 16 height 16
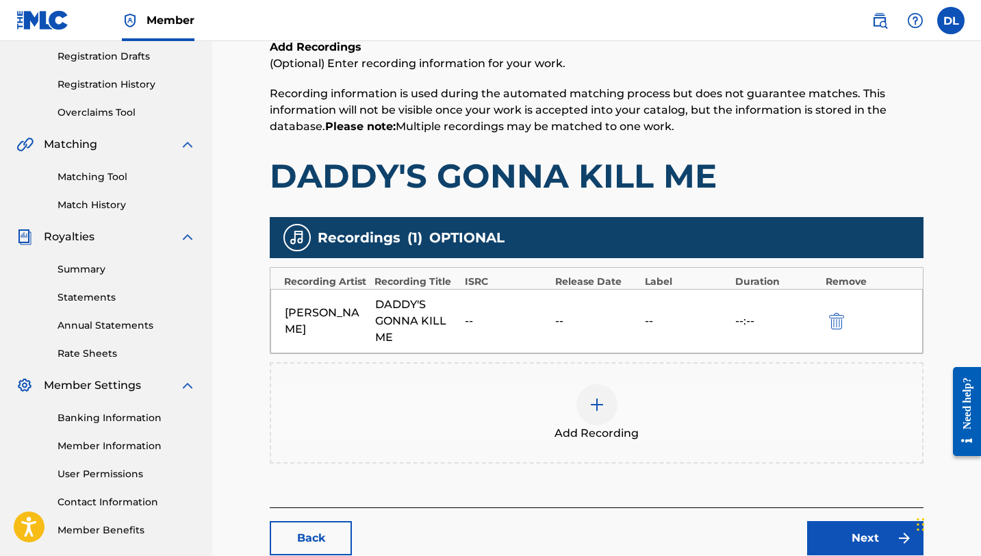
click at [409, 318] on div "DADDY'S GONNA KILL ME" at bounding box center [417, 320] width 84 height 49
click at [696, 311] on div "[PERSON_NAME] DADDY'S GONNA KILL ME -- -- -- --:--" at bounding box center [596, 321] width 652 height 64
click at [413, 338] on div "DADDY'S GONNA KILL ME" at bounding box center [417, 320] width 84 height 49
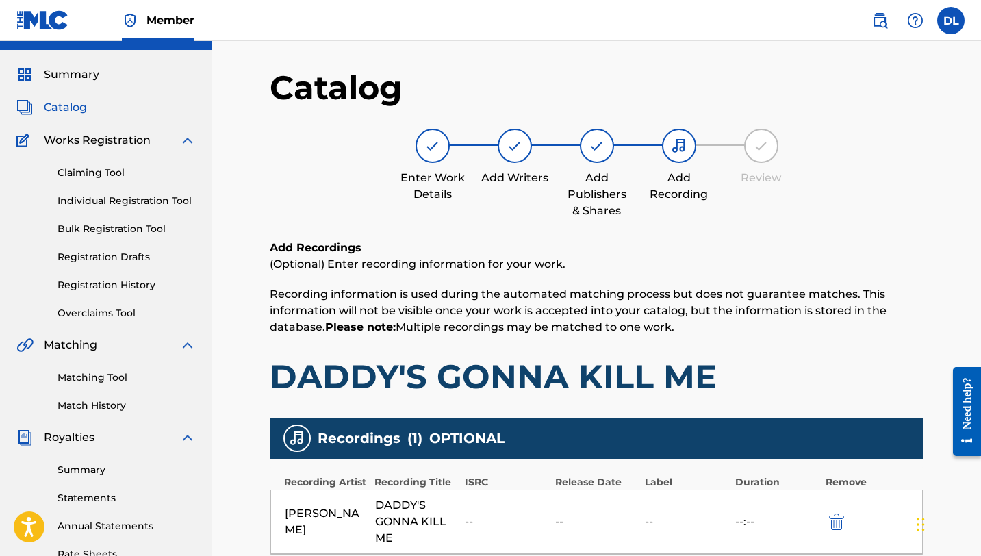
scroll to position [0, 0]
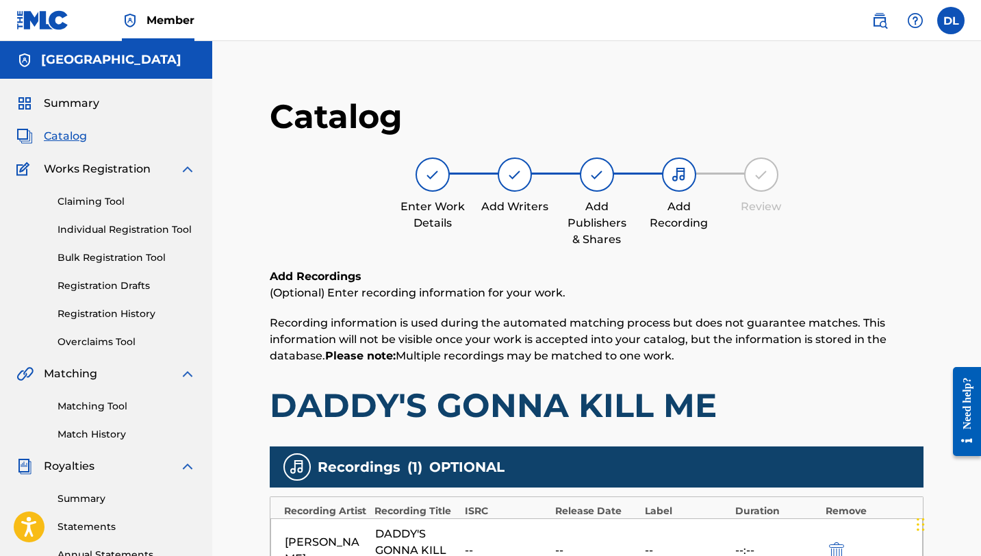
click at [81, 103] on span "Summary" at bounding box center [71, 103] width 55 height 16
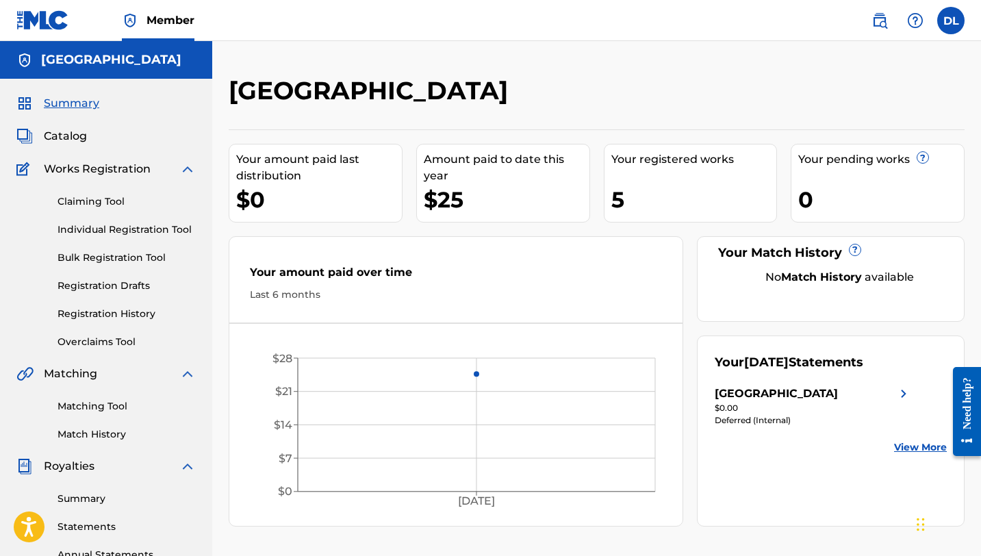
click at [73, 407] on link "Matching Tool" at bounding box center [127, 406] width 138 height 14
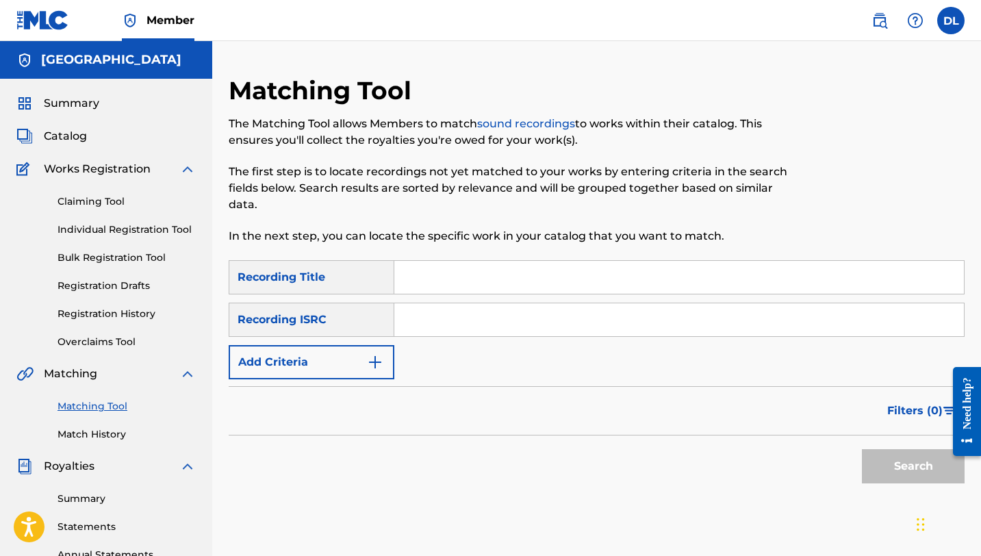
click at [446, 274] on input "Search Form" at bounding box center [679, 277] width 570 height 33
type input "Daddy's Gonna Kill Me"
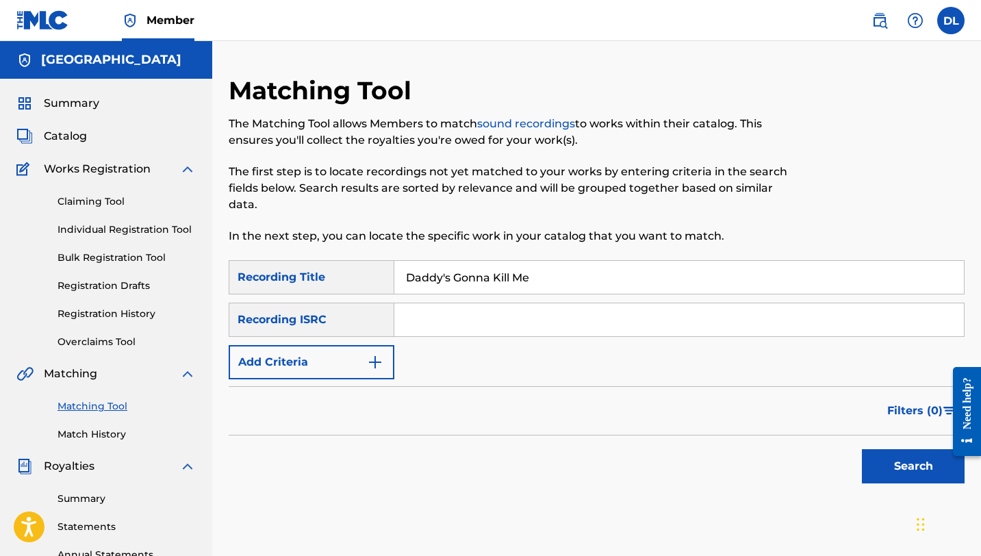
click at [904, 472] on button "Search" at bounding box center [913, 466] width 103 height 34
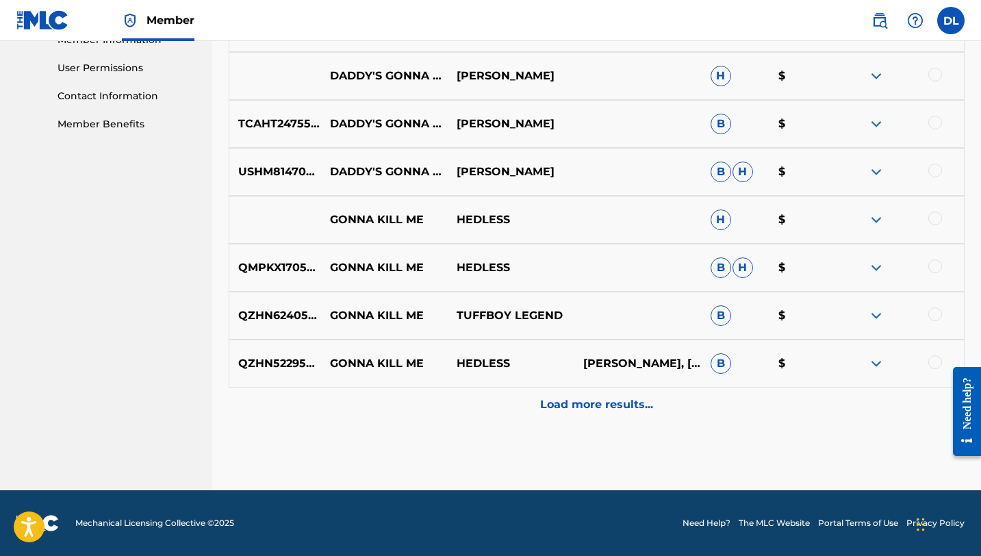
scroll to position [630, 0]
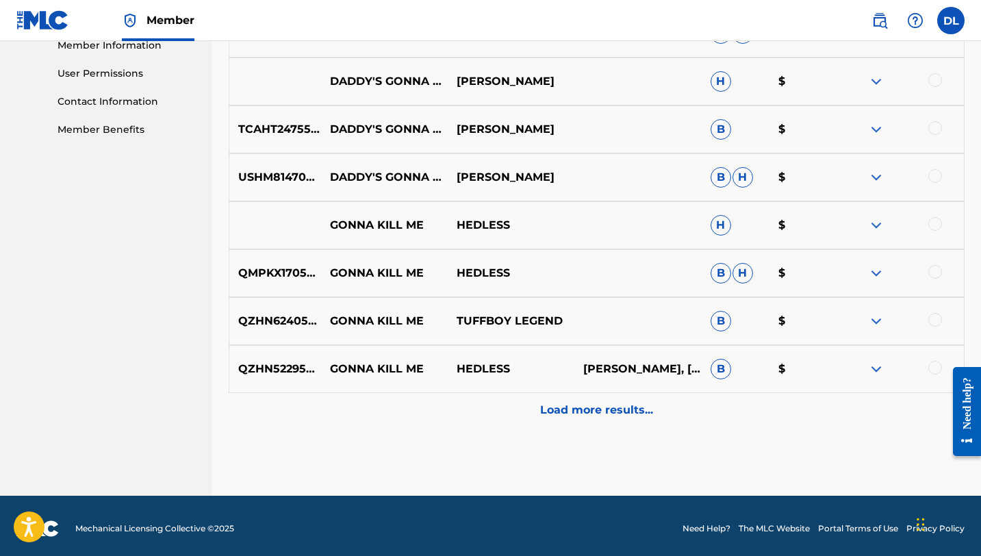
click at [573, 409] on p "Load more results..." at bounding box center [596, 410] width 113 height 16
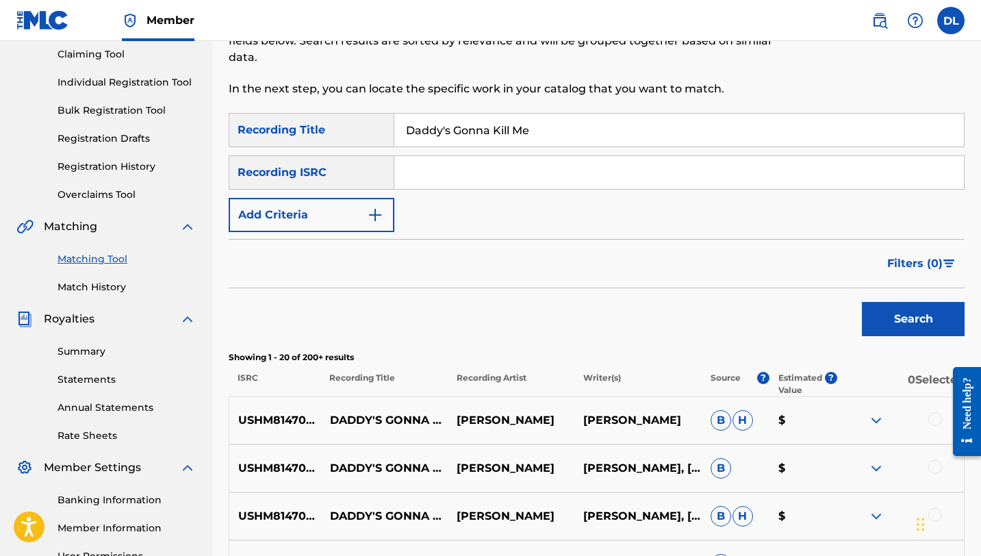
scroll to position [28, 0]
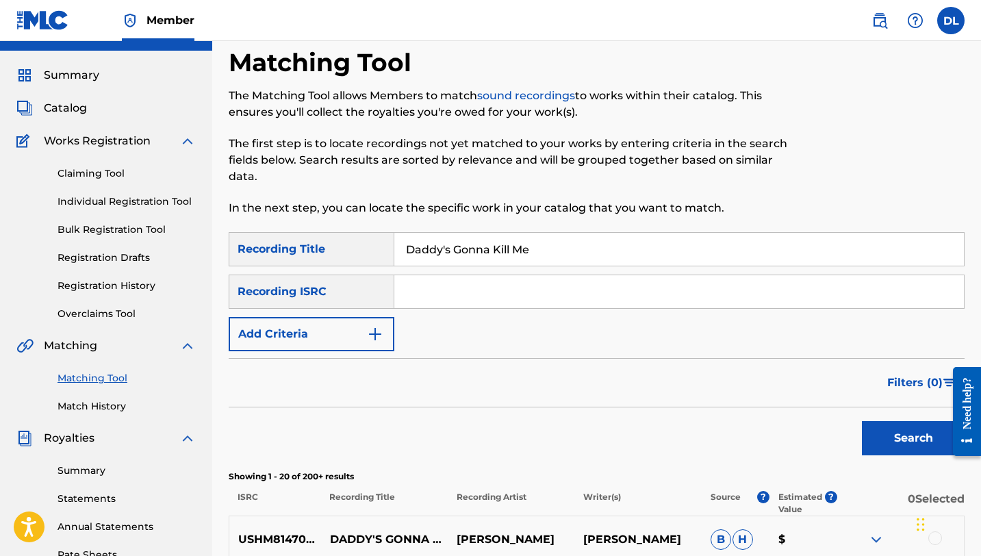
click at [301, 332] on button "Add Criteria" at bounding box center [312, 334] width 166 height 34
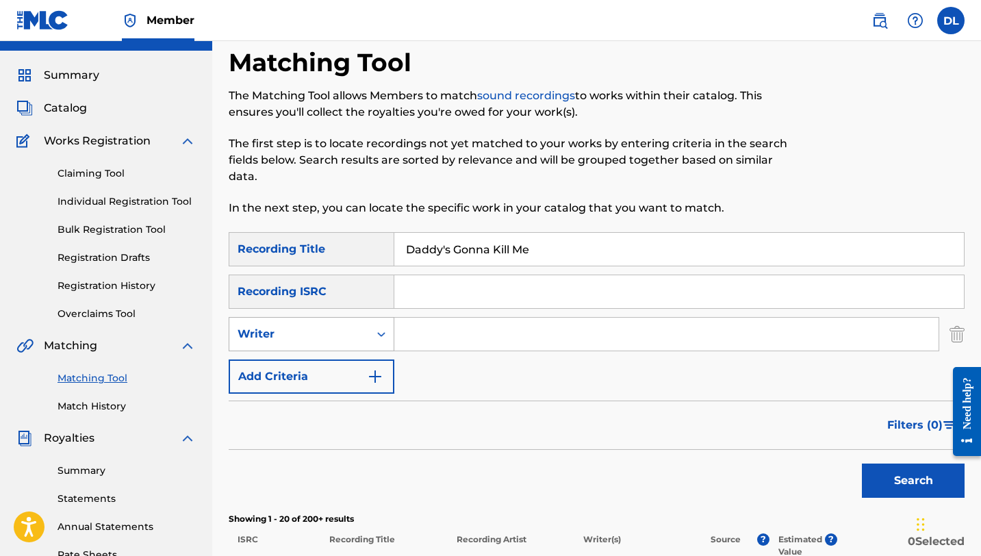
click at [331, 324] on div "Writer" at bounding box center [299, 334] width 140 height 26
click at [327, 374] on div "Recording Artist" at bounding box center [311, 368] width 164 height 34
click at [416, 342] on input "Search Form" at bounding box center [666, 334] width 544 height 33
type input "[PERSON_NAME]"
click at [917, 472] on button "Search" at bounding box center [913, 480] width 103 height 34
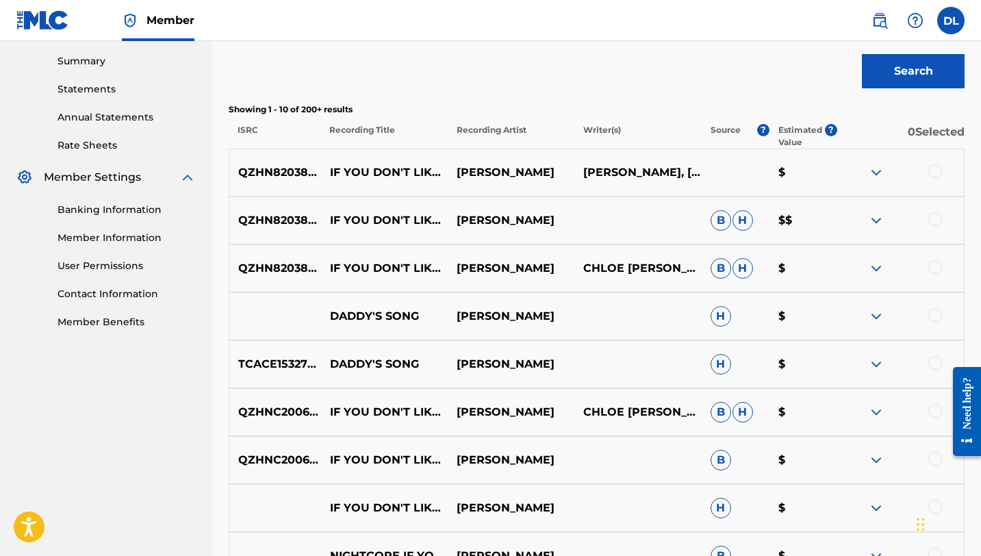
scroll to position [0, 0]
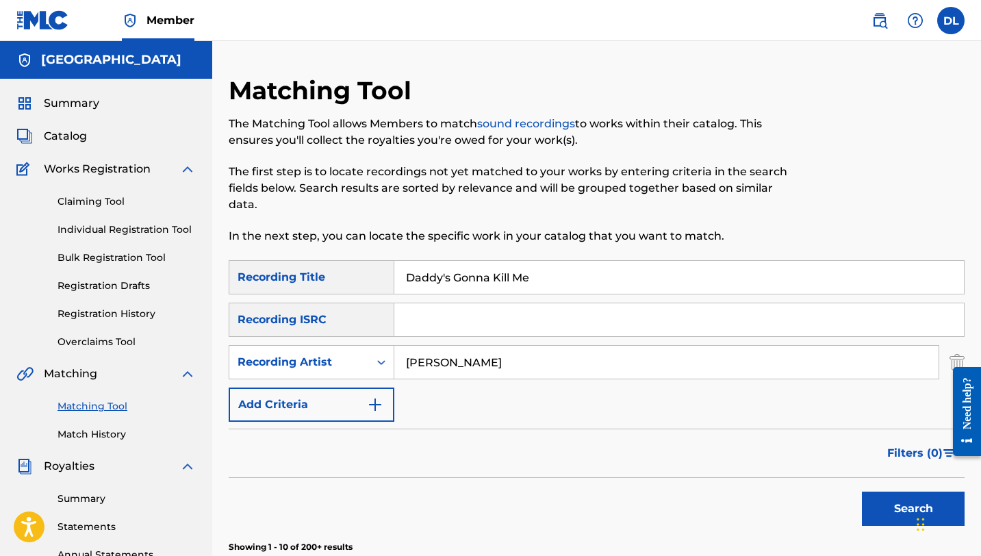
drag, startPoint x: 456, startPoint y: 277, endPoint x: 355, endPoint y: 267, distance: 101.8
click at [372, 270] on div "SearchWithCriteria10f327eb-4584-411f-9ae5-fef7d4da9183 Recording Title Daddy's …" at bounding box center [597, 277] width 736 height 34
type input "Gonna Kill Me"
click at [862, 491] on button "Search" at bounding box center [913, 508] width 103 height 34
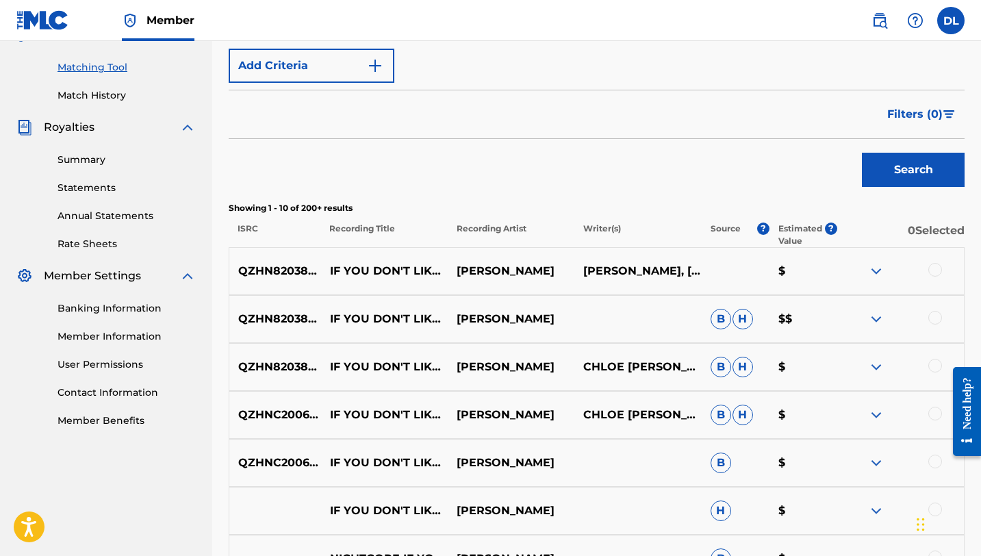
scroll to position [449, 0]
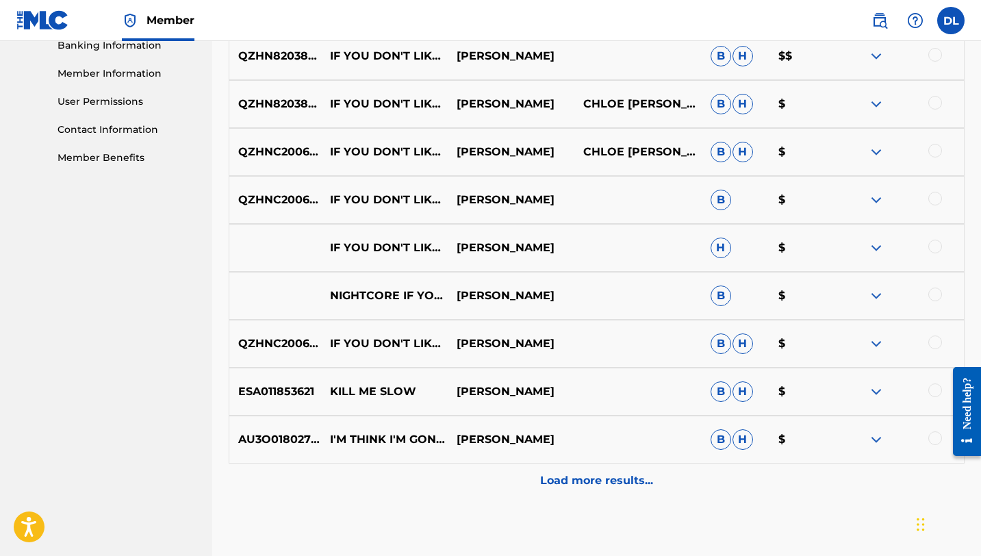
click at [620, 478] on p "Load more results..." at bounding box center [596, 480] width 113 height 16
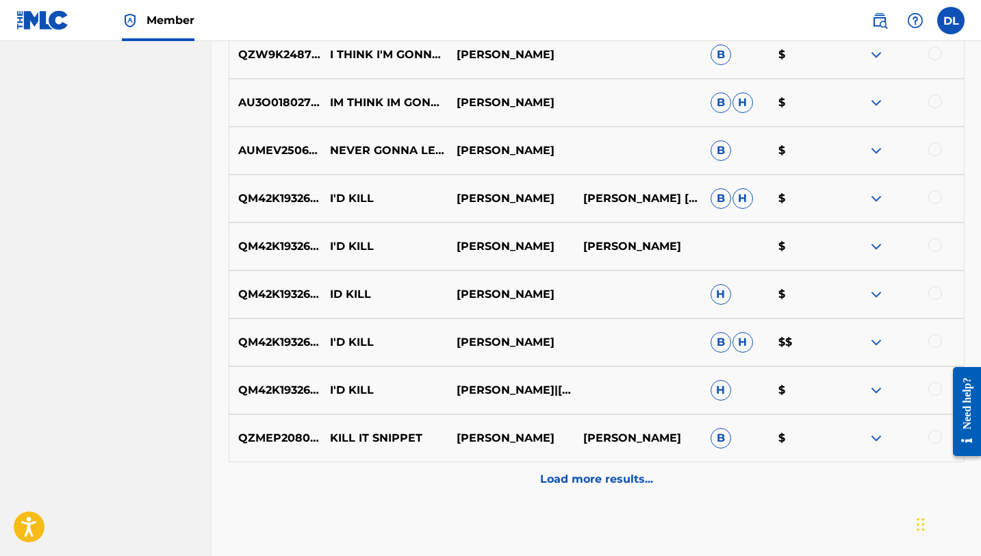
scroll to position [1157, 0]
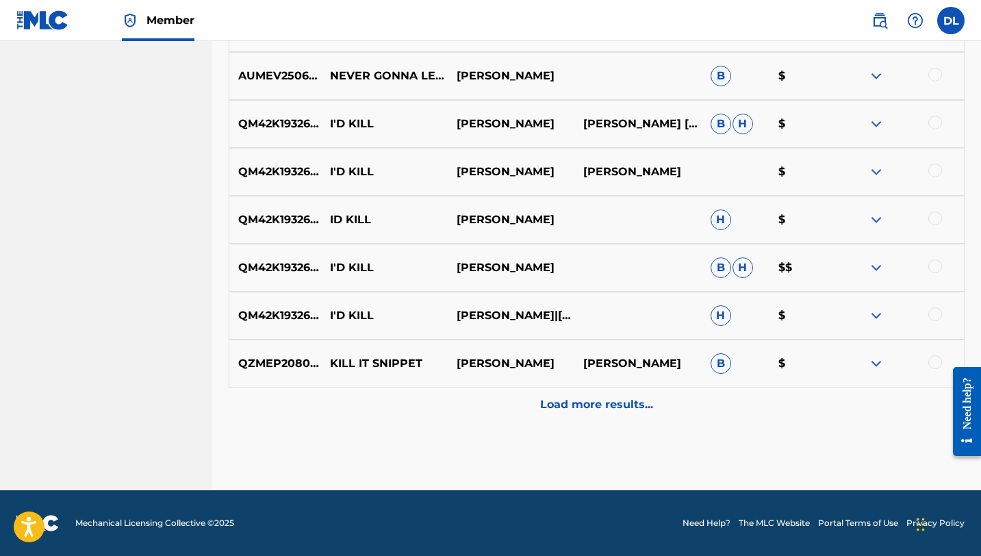
click at [560, 405] on p "Load more results..." at bounding box center [596, 404] width 113 height 16
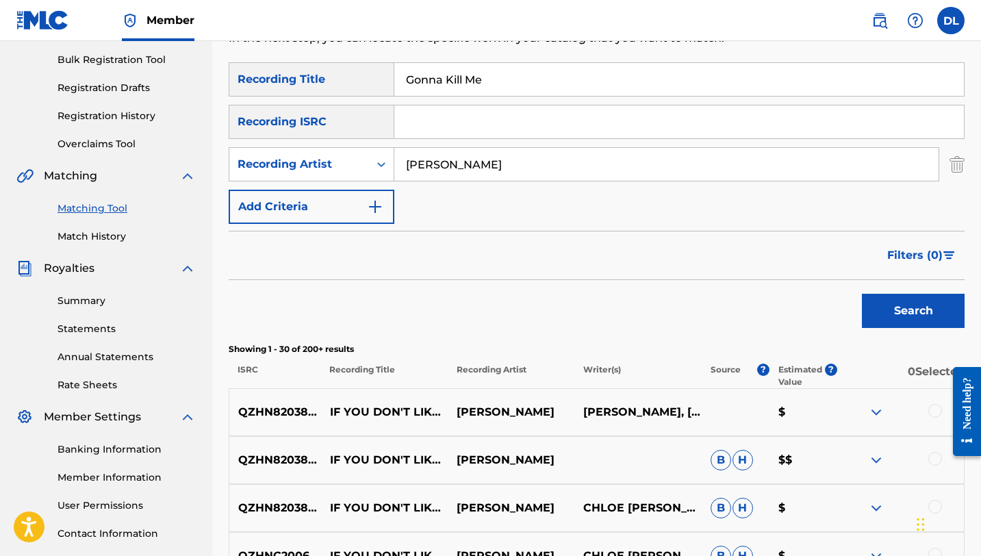
scroll to position [0, 0]
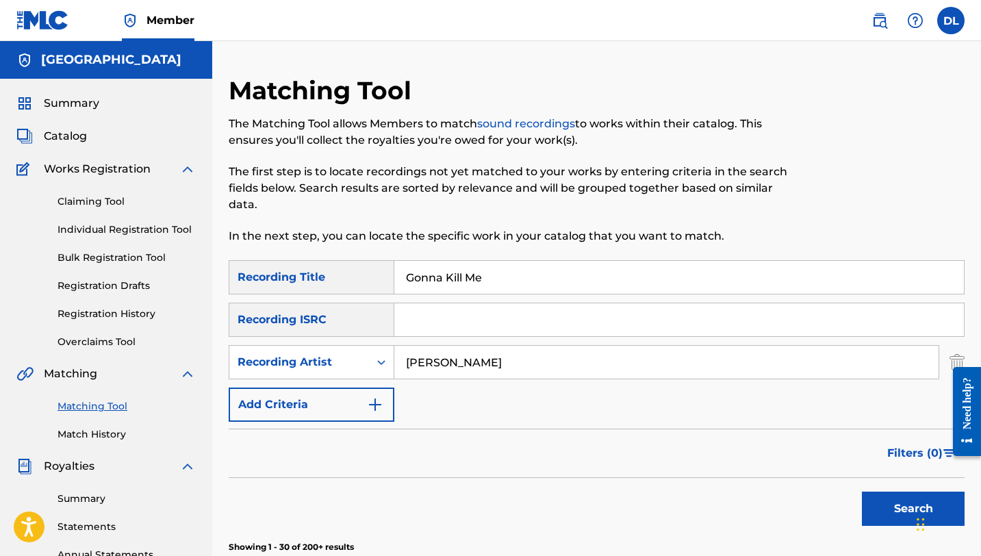
click at [327, 407] on button "Add Criteria" at bounding box center [312, 404] width 166 height 34
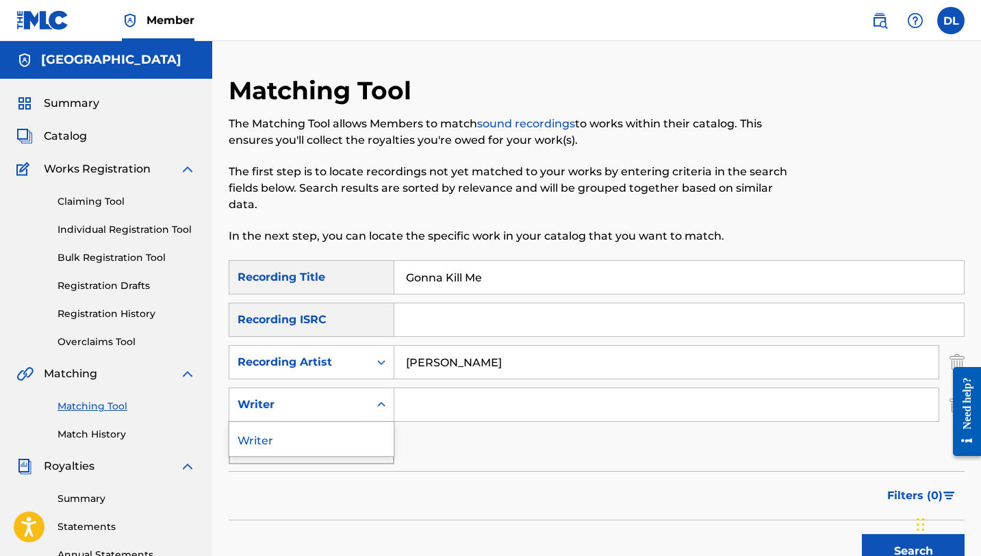
click at [335, 408] on div "Writer" at bounding box center [299, 404] width 123 height 16
click at [424, 407] on input "Search Form" at bounding box center [666, 404] width 544 height 33
type input "C"
click at [461, 459] on div "SearchWithCriteria10f327eb-4584-411f-9ae5-fef7d4da9183 Recording Title Gonna Ki…" at bounding box center [597, 362] width 736 height 204
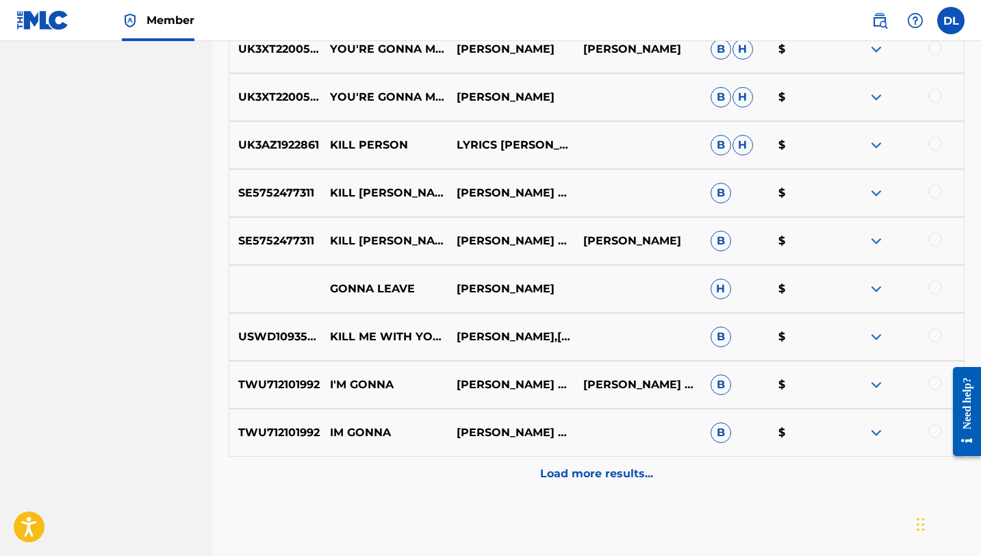
click at [620, 481] on p "Load more results..." at bounding box center [596, 473] width 113 height 16
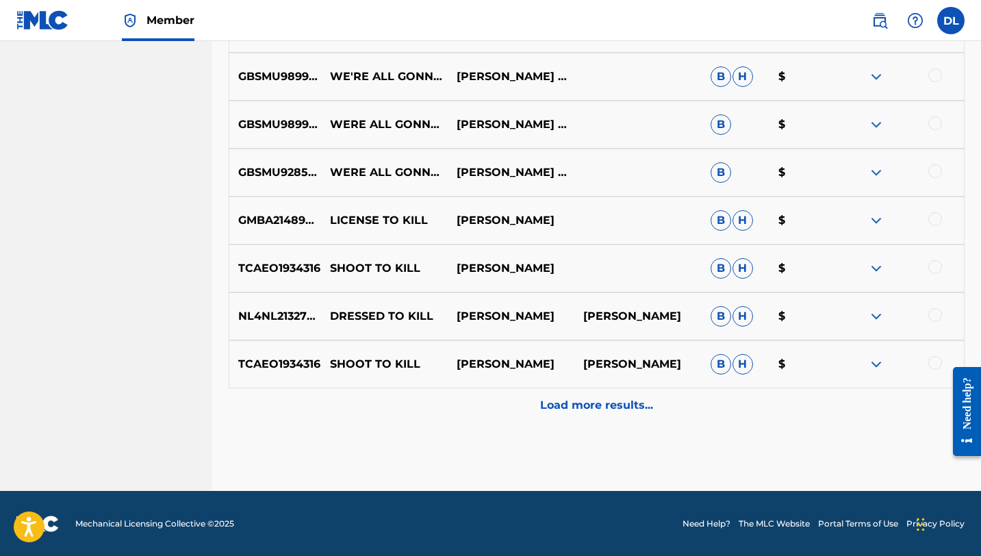
scroll to position [2158, 0]
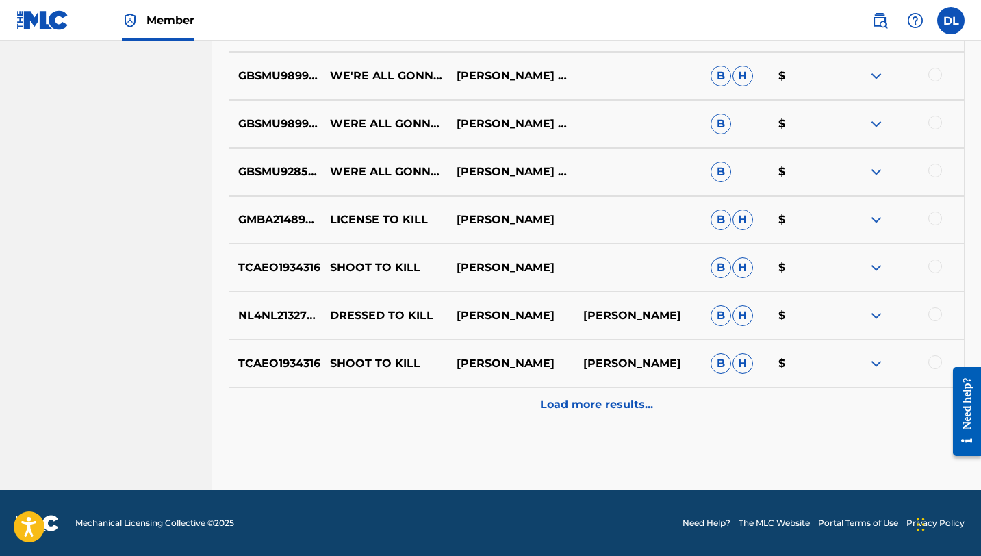
click at [589, 409] on p "Load more results..." at bounding box center [596, 404] width 113 height 16
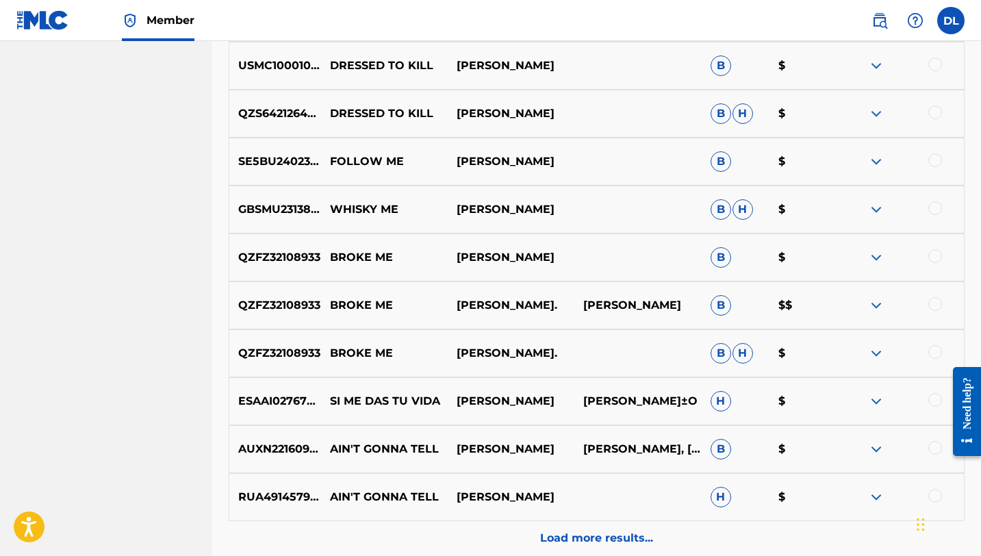
scroll to position [2637, 0]
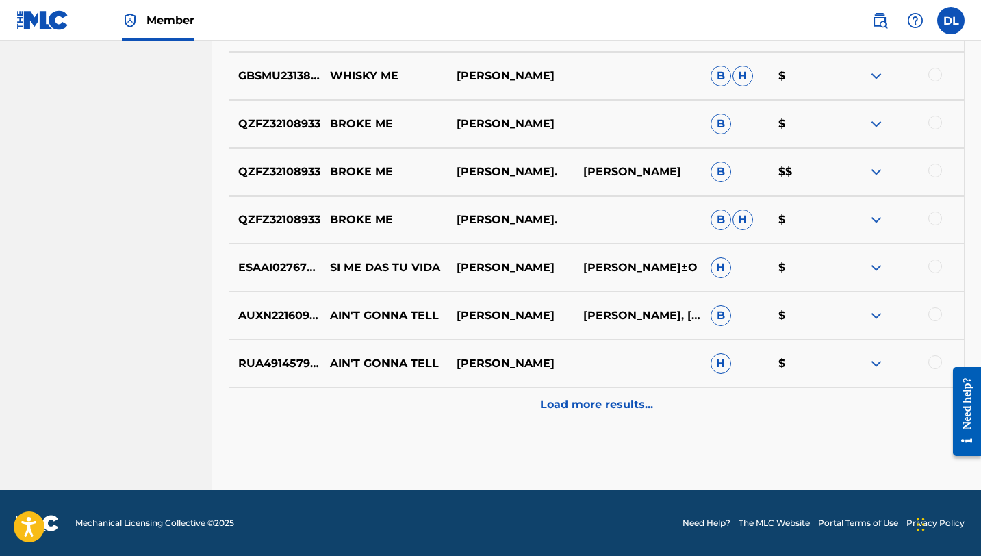
click at [587, 409] on p "Load more results..." at bounding box center [596, 404] width 113 height 16
